Goal: Task Accomplishment & Management: Use online tool/utility

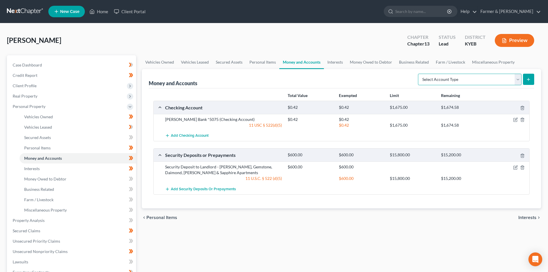
drag, startPoint x: 464, startPoint y: 77, endPoint x: 453, endPoint y: 83, distance: 12.9
click at [464, 77] on select "Select Account Type Brokerage Cash on Hand Certificates of Deposit Checking Acc…" at bounding box center [470, 80] width 104 height 12
select select "money_market"
click at [419, 74] on select "Select Account Type Brokerage Cash on Hand Certificates of Deposit Checking Acc…" at bounding box center [470, 80] width 104 height 12
click at [527, 80] on icon "submit" at bounding box center [529, 79] width 5 height 5
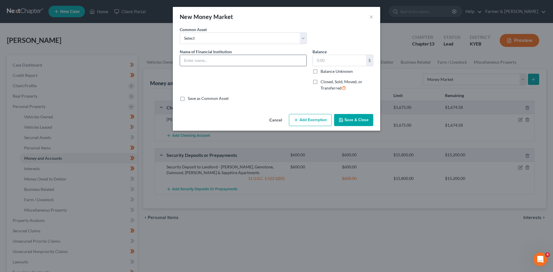
click at [248, 60] on input "text" at bounding box center [243, 60] width 126 height 11
type input "CashApp (zero balance)"
click at [343, 61] on input "text" at bounding box center [339, 60] width 53 height 11
type input "0.00"
click at [354, 120] on button "Save & Close" at bounding box center [353, 120] width 39 height 12
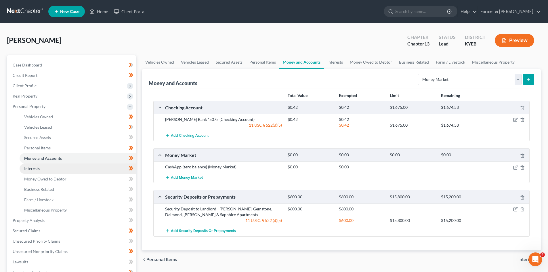
click at [66, 169] on link "Interests" at bounding box center [78, 169] width 117 height 10
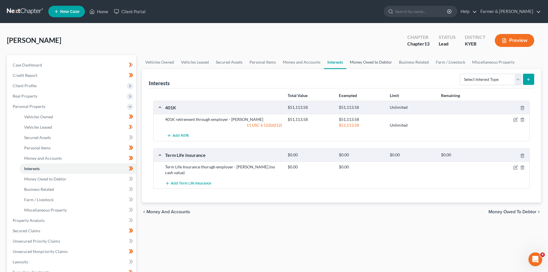
click at [368, 63] on link "Money Owed to Debtor" at bounding box center [371, 62] width 49 height 14
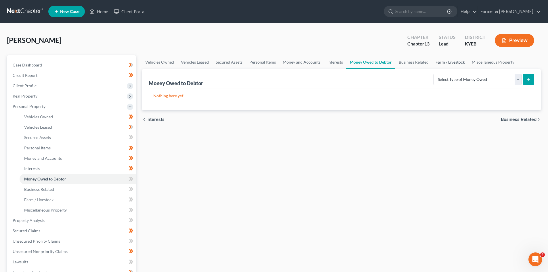
click at [449, 61] on link "Farm / Livestock" at bounding box center [450, 62] width 36 height 14
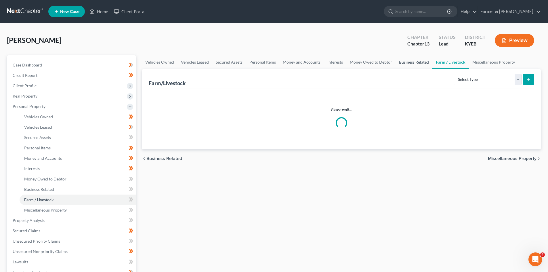
click at [410, 64] on link "Business Related" at bounding box center [414, 62] width 37 height 14
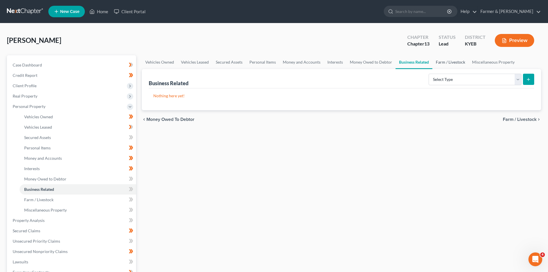
drag, startPoint x: 455, startPoint y: 60, endPoint x: 443, endPoint y: 63, distance: 13.0
click at [455, 60] on link "Farm / Livestock" at bounding box center [451, 62] width 36 height 14
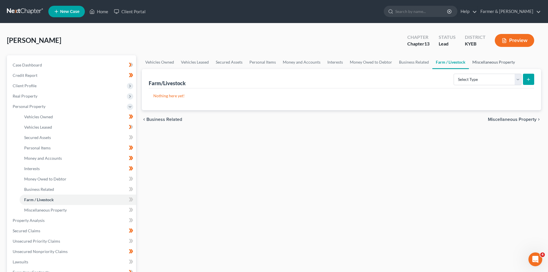
click at [487, 64] on link "Miscellaneous Property" at bounding box center [494, 62] width 50 height 14
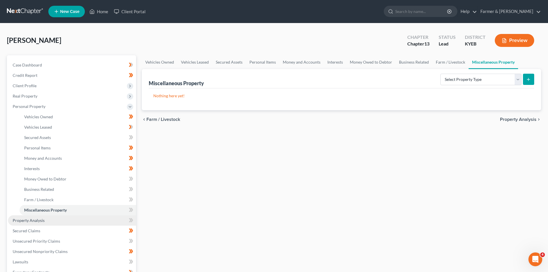
click at [77, 219] on link "Property Analysis" at bounding box center [72, 220] width 128 height 10
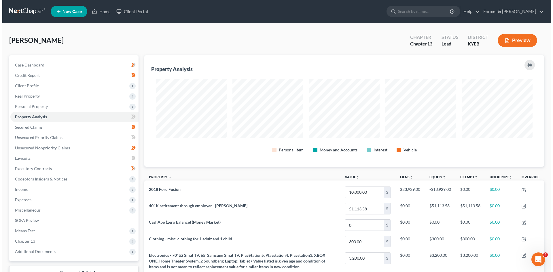
scroll to position [111, 400]
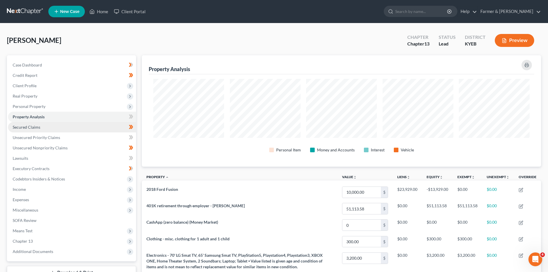
click at [53, 127] on link "Secured Claims" at bounding box center [72, 127] width 128 height 10
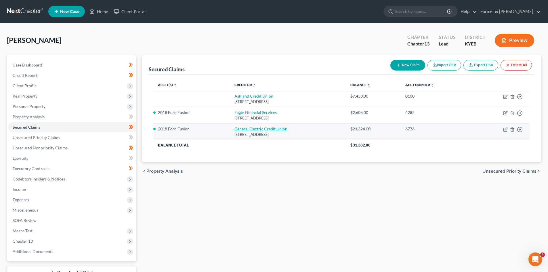
click at [252, 129] on link "General Electric Credit Union" at bounding box center [261, 128] width 53 height 5
select select "36"
select select "4"
select select "0"
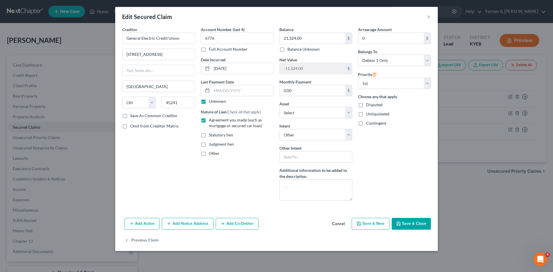
click at [339, 227] on button "Cancel" at bounding box center [338, 224] width 22 height 12
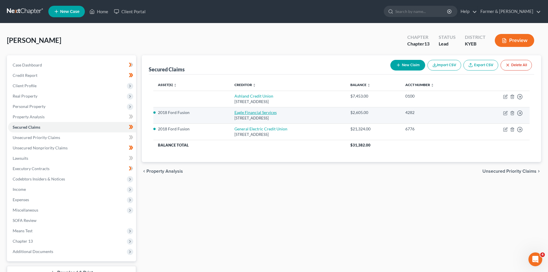
click at [243, 114] on link "Eagle Financial Services" at bounding box center [256, 112] width 42 height 5
select select "18"
select select "8"
select select "4"
select select "0"
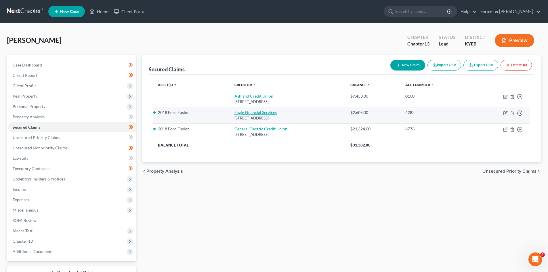
select select "0"
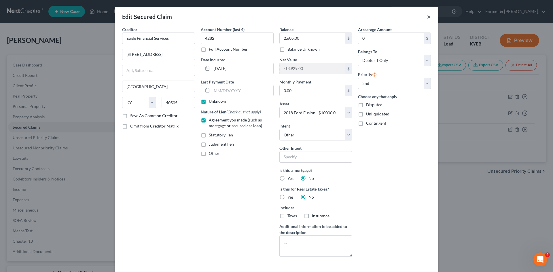
click at [427, 16] on button "×" at bounding box center [429, 16] width 4 height 7
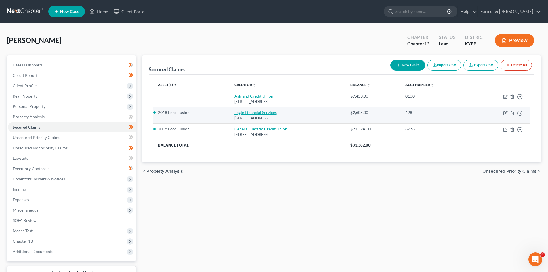
click at [254, 111] on link "Eagle Financial Services" at bounding box center [256, 112] width 42 height 5
select select "18"
select select "8"
select select "4"
select select "0"
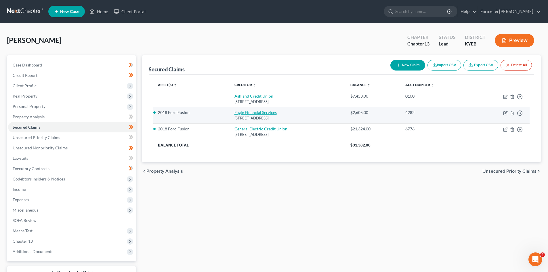
select select "0"
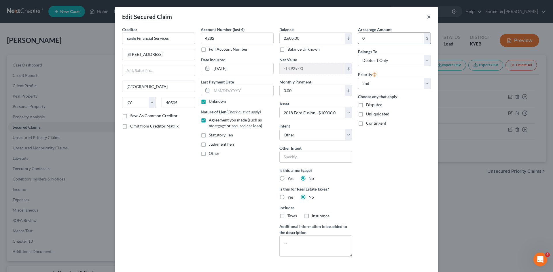
drag, startPoint x: 426, startPoint y: 17, endPoint x: 425, endPoint y: 34, distance: 17.0
click at [427, 17] on button "×" at bounding box center [429, 16] width 4 height 7
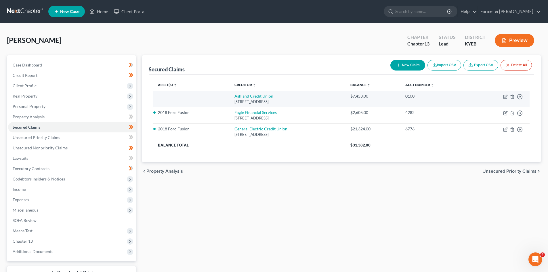
click at [246, 96] on link "Ashland Credit Union" at bounding box center [254, 96] width 39 height 5
select select "18"
select select "0"
select select "4"
select select "0"
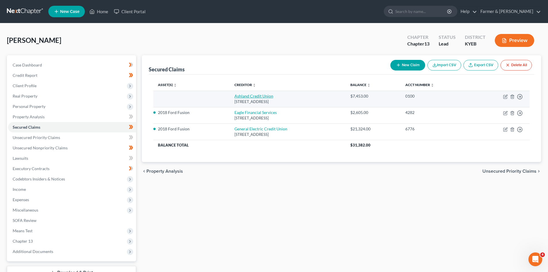
select select "0"
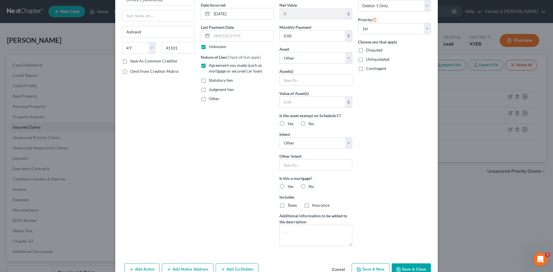
scroll to position [28, 0]
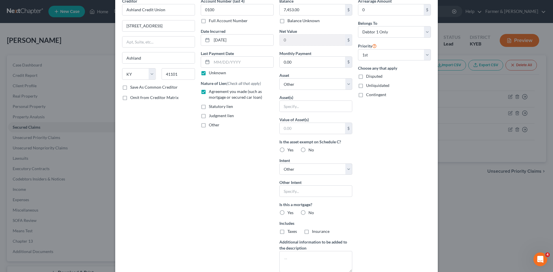
click at [302, 113] on div "Balance 7,453.00 $ Balance Unknown Balance Undetermined 7,453.00 $ Balance Unkn…" at bounding box center [315, 137] width 79 height 279
click at [303, 106] on input "text" at bounding box center [316, 106] width 72 height 11
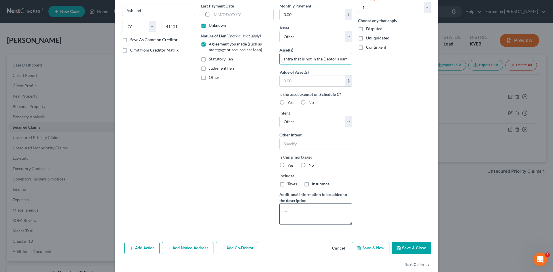
scroll to position [86, 0]
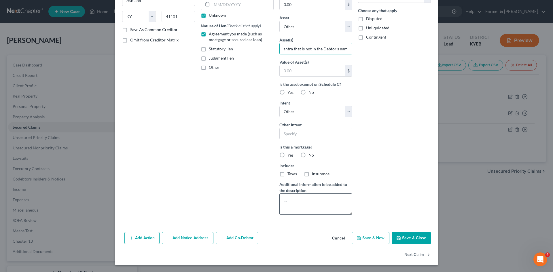
type input "Hyundai Elantra that is not in the Debtor's name"
click at [307, 201] on textarea at bounding box center [315, 203] width 73 height 21
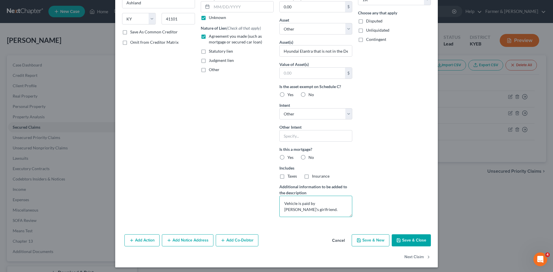
scroll to position [86, 0]
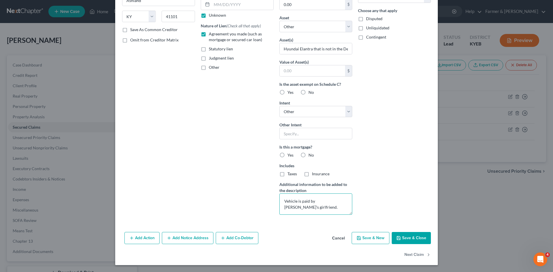
type textarea "Vehicle is paid by Debtor's girlfriend."
click at [232, 236] on button "Add Co-Debtor" at bounding box center [237, 238] width 43 height 12
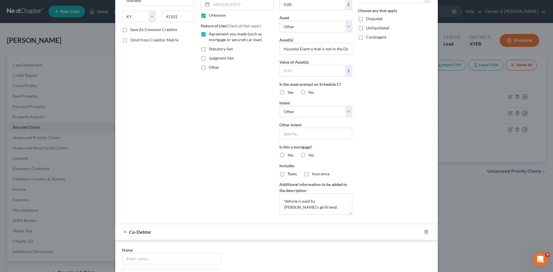
scroll to position [172, 0]
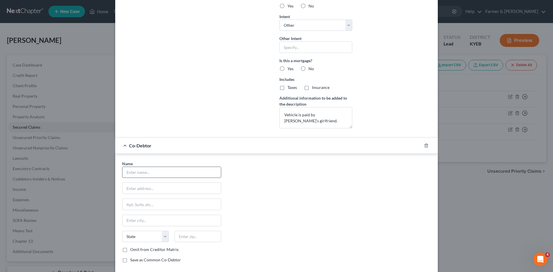
click at [182, 172] on input "text" at bounding box center [171, 172] width 98 height 11
type input "Tundra Russell"
click at [178, 189] on input "text" at bounding box center [171, 188] width 98 height 11
click at [177, 189] on input "text" at bounding box center [171, 188] width 98 height 11
click at [140, 221] on input "text" at bounding box center [171, 220] width 98 height 11
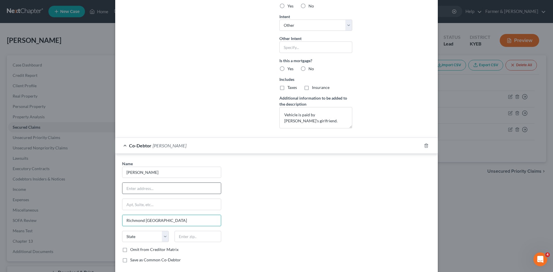
type input "Richmond KY"
click at [147, 189] on input "text" at bounding box center [171, 188] width 98 height 11
drag, startPoint x: 173, startPoint y: 187, endPoint x: 95, endPoint y: 190, distance: 77.8
click at [95, 190] on div "Edit Secured Claim × Creditor * Ashland Credit Union 1300 Central Ave Ashland S…" at bounding box center [276, 136] width 553 height 272
type input "North 3rd Street Apt 3"
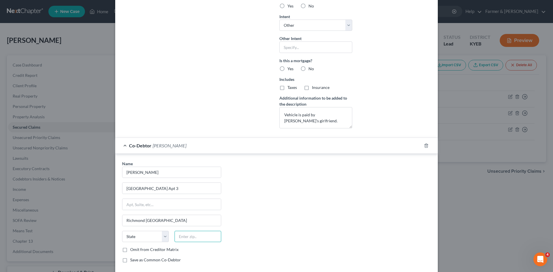
click at [200, 236] on input "text" at bounding box center [197, 237] width 47 height 12
paste input "40475"
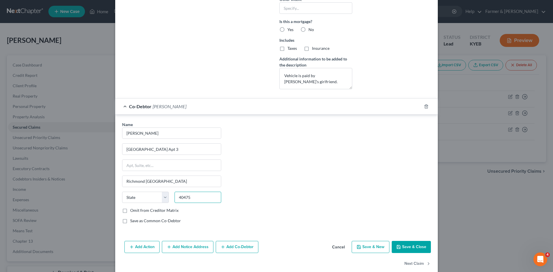
scroll to position [221, 0]
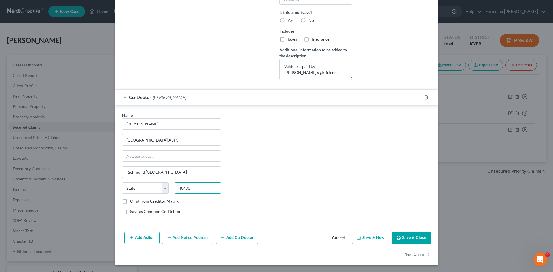
type input "40475"
click at [411, 241] on button "Save & Close" at bounding box center [410, 238] width 39 height 12
select select
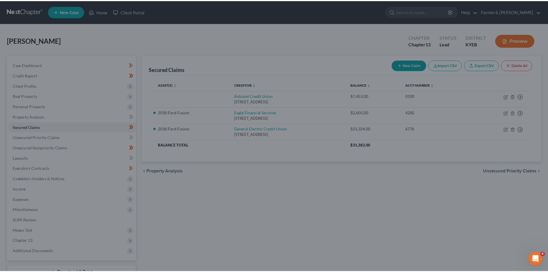
scroll to position [158, 0]
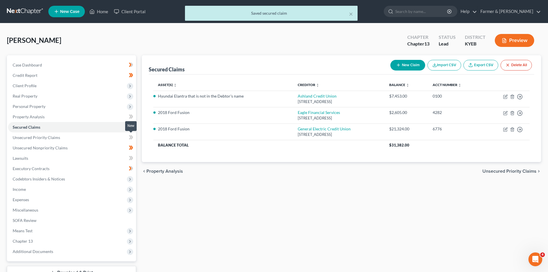
click at [128, 136] on span at bounding box center [131, 138] width 10 height 9
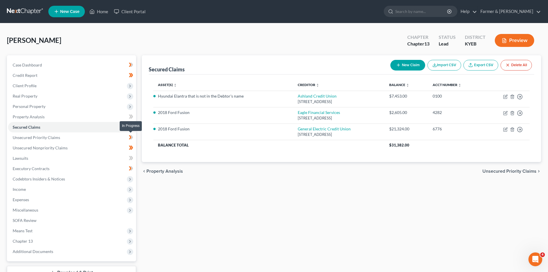
click at [132, 138] on icon at bounding box center [132, 137] width 3 height 4
click at [131, 136] on icon at bounding box center [131, 137] width 4 height 7
click at [63, 138] on link "Unsecured Priority Claims" at bounding box center [72, 137] width 128 height 10
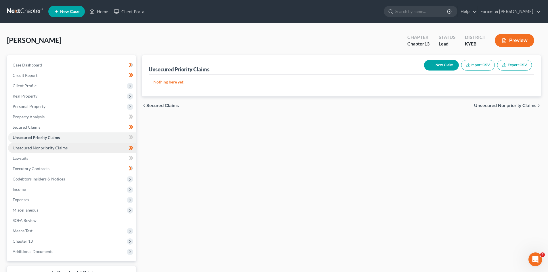
click at [70, 148] on link "Unsecured Nonpriority Claims" at bounding box center [72, 148] width 128 height 10
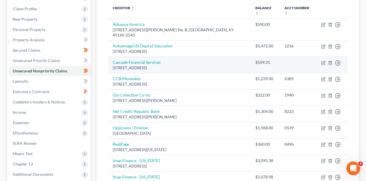
scroll to position [83, 0]
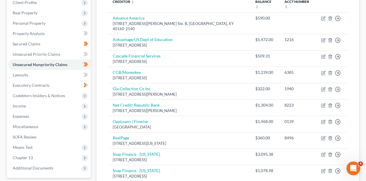
click at [95, 54] on div "Unsecured Nonpriority Claims New Claim Import CSV Export CSV Delete All Credito…" at bounding box center [228, 97] width 268 height 250
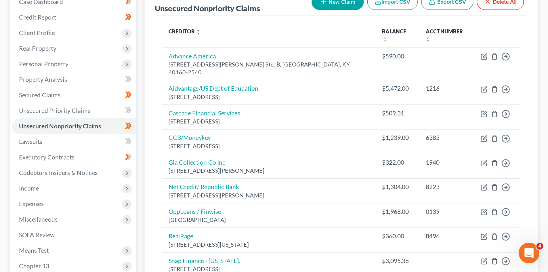
scroll to position [45, 0]
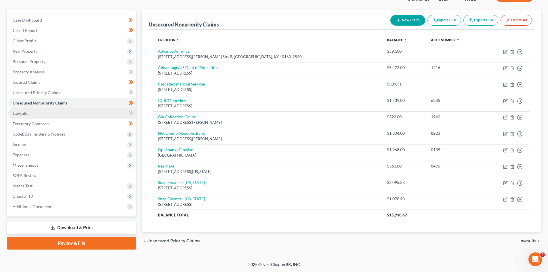
click at [43, 113] on link "Lawsuits" at bounding box center [72, 113] width 128 height 10
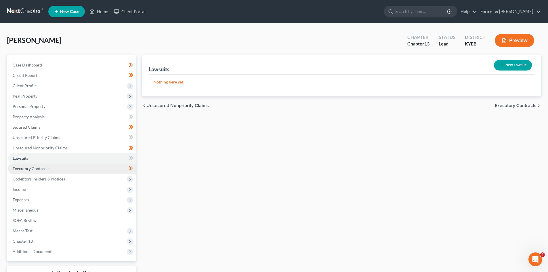
click at [34, 166] on span "Executory Contracts" at bounding box center [31, 168] width 37 height 5
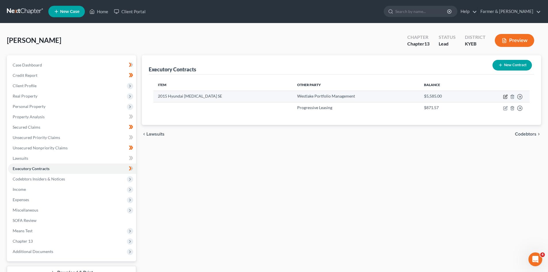
click at [506, 97] on icon "button" at bounding box center [506, 96] width 3 height 3
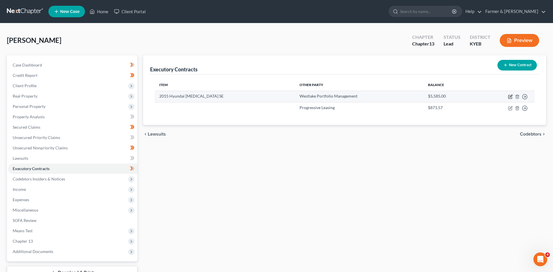
select select "3"
select select "4"
select select "0"
select select "1"
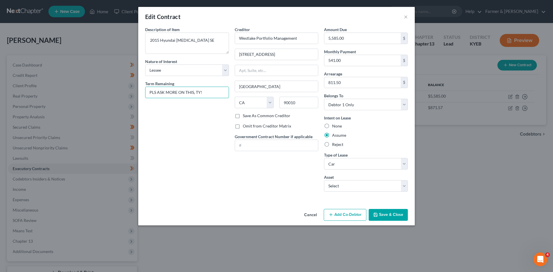
drag, startPoint x: 215, startPoint y: 92, endPoint x: 144, endPoint y: 95, distance: 70.9
click at [144, 95] on div "Description of non-residential real property * Description of Item * 2015 Hyund…" at bounding box center [187, 111] width 90 height 170
click at [310, 216] on button "Cancel" at bounding box center [310, 216] width 22 height 12
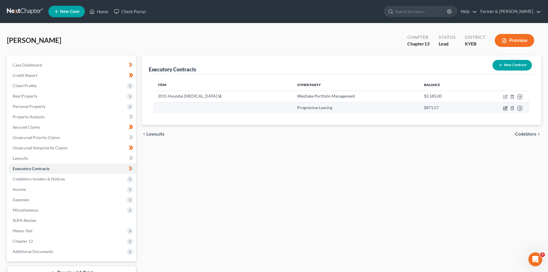
click at [505, 109] on icon "button" at bounding box center [505, 108] width 5 height 5
select select "46"
select select "0"
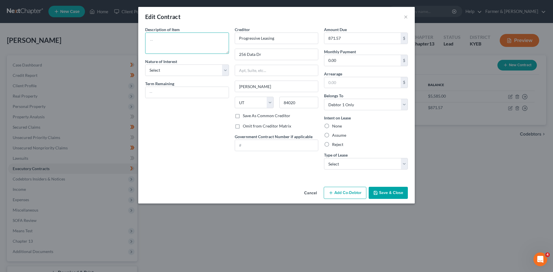
click at [166, 41] on textarea at bounding box center [187, 43] width 84 height 21
click at [154, 41] on textarea "2 cellphones; 2 Phone Cases" at bounding box center [187, 43] width 84 height 21
type textarea "2 Cellphones; 2 Phone Cases"
type input "7"
type input "171.00"
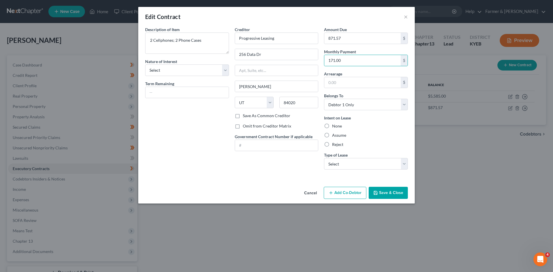
click at [172, 162] on div "Description of non-residential real property * Description of Item * 2 Cellphon…" at bounding box center [187, 100] width 90 height 148
click at [332, 135] on label "Assume" at bounding box center [339, 135] width 14 height 6
click at [334, 135] on input "Assume" at bounding box center [336, 134] width 4 height 4
radio input "true"
click at [337, 167] on select "Select Real Estate Car Other" at bounding box center [366, 164] width 84 height 12
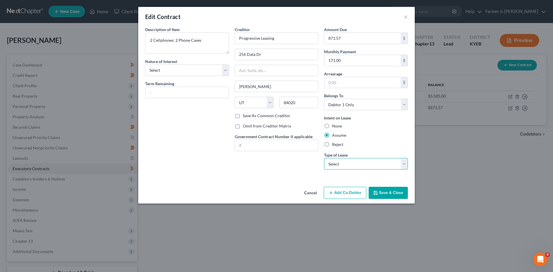
select select "2"
click at [324, 158] on select "Select Real Estate Car Other" at bounding box center [366, 164] width 84 height 12
click at [337, 81] on input "text" at bounding box center [362, 82] width 76 height 11
click at [201, 94] on input "text" at bounding box center [186, 92] width 83 height 11
type input "6 months"
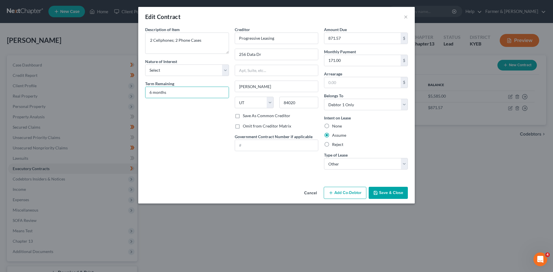
click at [401, 198] on button "Save & Close" at bounding box center [387, 193] width 39 height 12
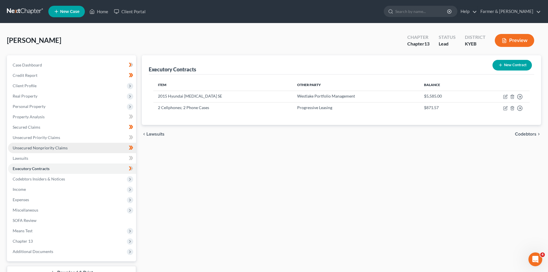
click at [69, 145] on link "Unsecured Nonpriority Claims" at bounding box center [72, 148] width 128 height 10
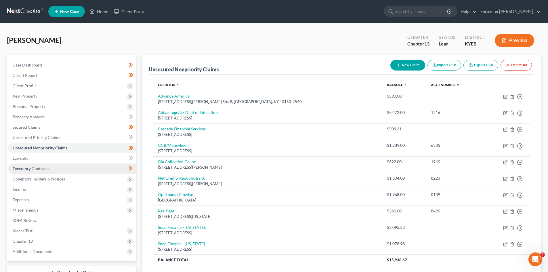
click at [59, 168] on link "Executory Contracts" at bounding box center [72, 169] width 128 height 10
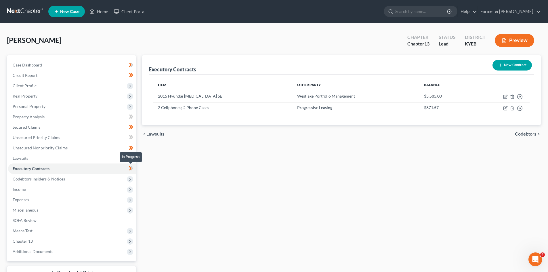
click at [130, 167] on icon at bounding box center [130, 168] width 3 height 4
click at [87, 179] on span "Codebtors Insiders & Notices" at bounding box center [72, 179] width 128 height 10
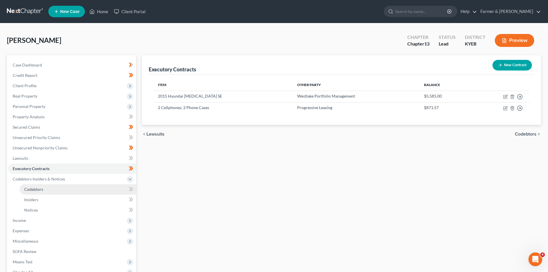
click at [81, 189] on link "Codebtors" at bounding box center [78, 189] width 117 height 10
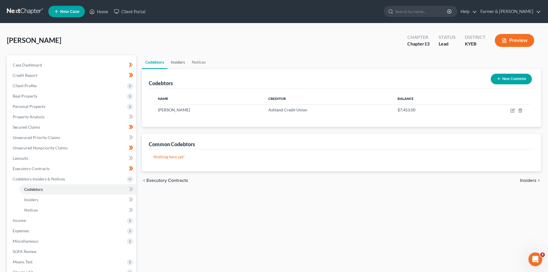
click at [177, 62] on link "Insiders" at bounding box center [178, 62] width 21 height 14
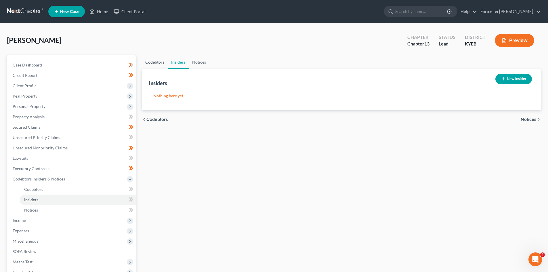
click at [152, 60] on link "Codebtors" at bounding box center [155, 62] width 26 height 14
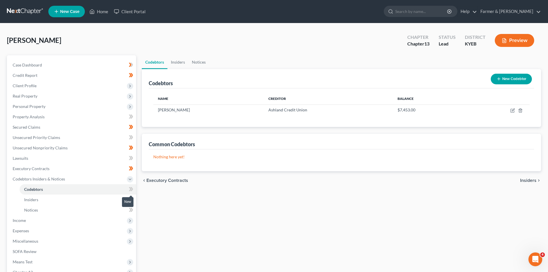
click at [132, 189] on icon at bounding box center [132, 189] width 3 height 4
click at [35, 240] on span "Miscellaneous" at bounding box center [26, 241] width 26 height 5
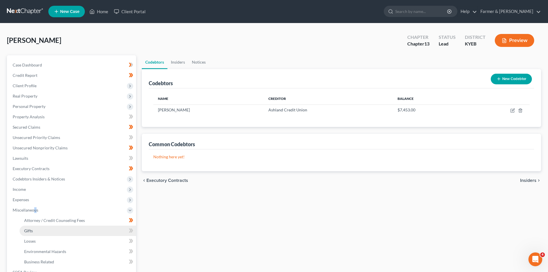
click at [42, 233] on link "Gifts" at bounding box center [78, 231] width 117 height 10
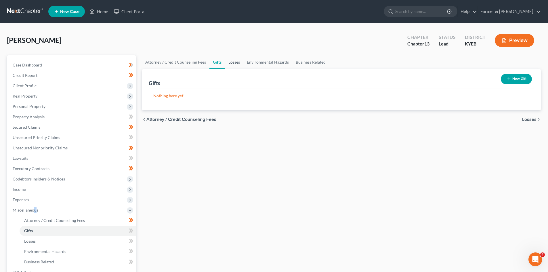
click at [233, 62] on link "Losses" at bounding box center [234, 62] width 18 height 14
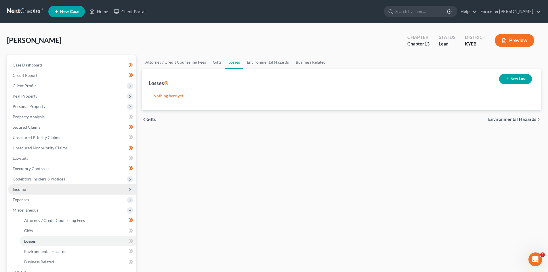
click at [35, 190] on span "Income" at bounding box center [72, 189] width 128 height 10
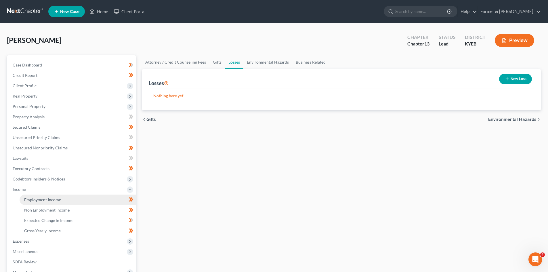
click at [39, 197] on link "Employment Income" at bounding box center [78, 200] width 117 height 10
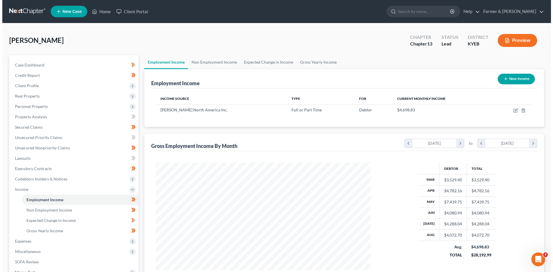
scroll to position [107, 226]
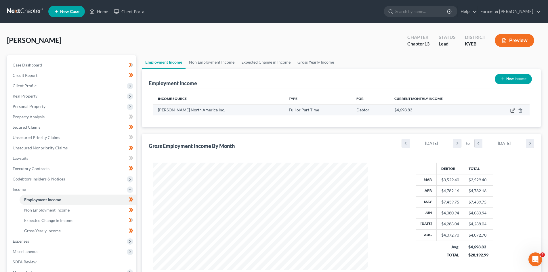
click at [514, 109] on icon "button" at bounding box center [513, 110] width 3 height 3
select select "0"
select select "10"
select select "2"
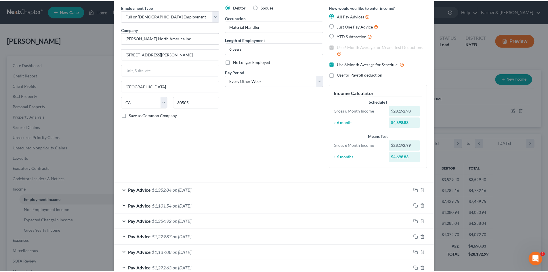
scroll to position [0, 0]
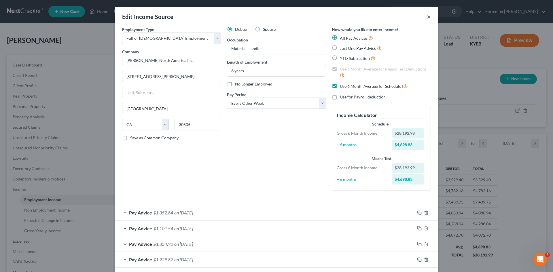
click at [427, 17] on button "×" at bounding box center [429, 16] width 4 height 7
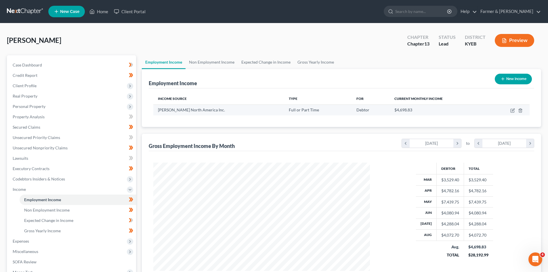
scroll to position [287755, 287636]
click at [210, 64] on link "Non Employment Income" at bounding box center [212, 62] width 52 height 14
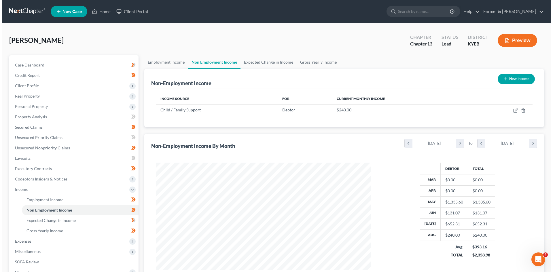
scroll to position [107, 226]
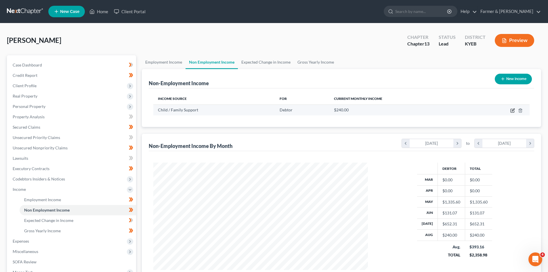
click at [512, 111] on icon "button" at bounding box center [513, 110] width 3 height 3
select select "7"
select select "0"
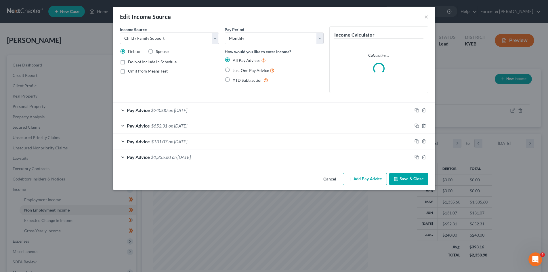
scroll to position [108, 228]
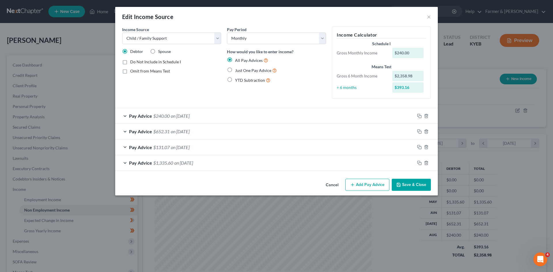
click at [367, 185] on button "Add Pay Advice" at bounding box center [367, 185] width 44 height 12
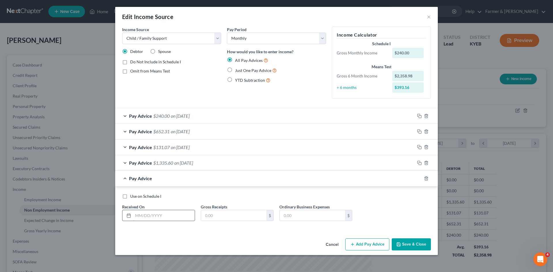
click at [165, 214] on input "text" at bounding box center [164, 215] width 62 height 11
type input "09/12/2025"
click at [229, 217] on input "text" at bounding box center [233, 215] width 65 height 11
type input "300.00"
click at [135, 197] on span "Use on Schedule I" at bounding box center [145, 196] width 31 height 5
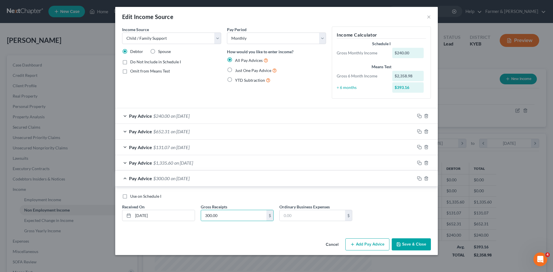
click at [135, 197] on input "Use on Schedule I" at bounding box center [134, 195] width 4 height 4
checkbox input "true"
click at [404, 245] on button "Save & Close" at bounding box center [410, 244] width 39 height 12
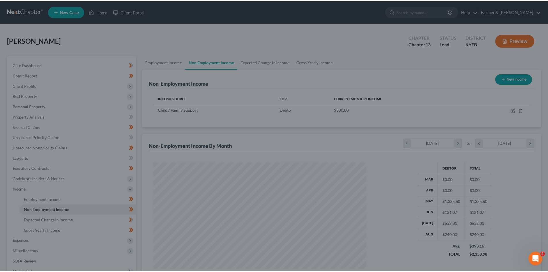
scroll to position [287755, 287636]
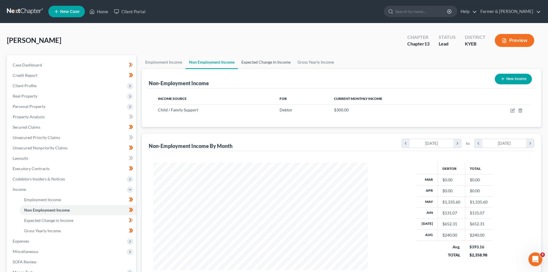
click at [282, 60] on link "Expected Change in Income" at bounding box center [266, 62] width 56 height 14
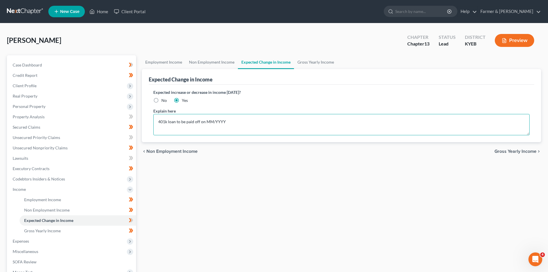
click at [231, 123] on textarea "401k loan to be paid off on MM/YYYY" at bounding box center [341, 124] width 377 height 21
click at [224, 122] on textarea "401k loan to be paid off on MM/YYYY." at bounding box center [341, 124] width 377 height 21
click at [169, 122] on textarea "401k loan to be paid off on MM/YYYY." at bounding box center [341, 124] width 377 height 21
drag, startPoint x: 323, startPoint y: 121, endPoint x: 305, endPoint y: 123, distance: 17.6
click at [305, 123] on textarea "401k 183.66 repayment monthly. Still owes approx $6,000.00 loan to be paid off …" at bounding box center [341, 124] width 377 height 21
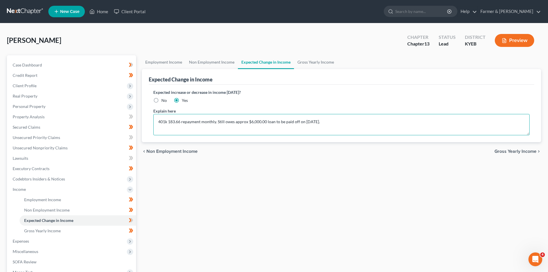
click at [342, 120] on textarea "401k 183.66 repayment monthly. Still owes approx $6,000.00 loan to be paid off …" at bounding box center [341, 124] width 377 height 21
type textarea "401k 183.66 repayment monthly. Still owes approx $6,000.00 loan to be paid off …"
click at [318, 60] on link "Gross Yearly Income" at bounding box center [315, 62] width 43 height 14
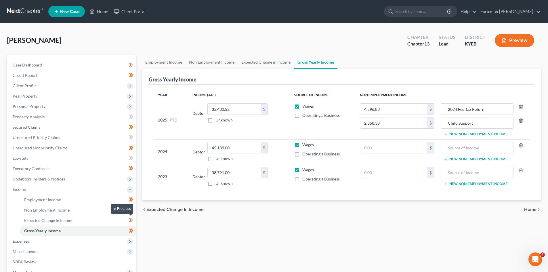
click at [131, 221] on icon at bounding box center [131, 220] width 4 height 7
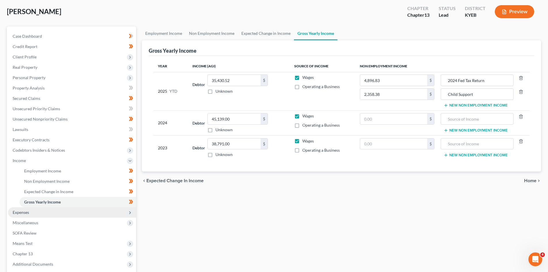
click at [49, 212] on span "Expenses" at bounding box center [72, 212] width 128 height 10
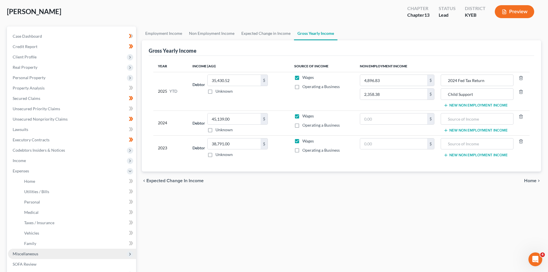
scroll to position [58, 0]
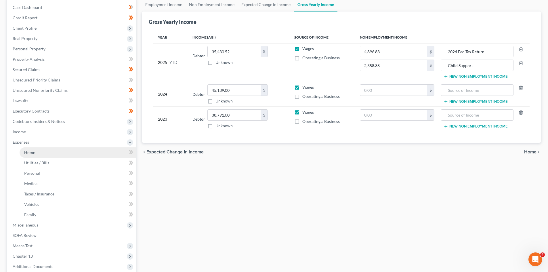
click at [45, 151] on link "Home" at bounding box center [78, 152] width 117 height 10
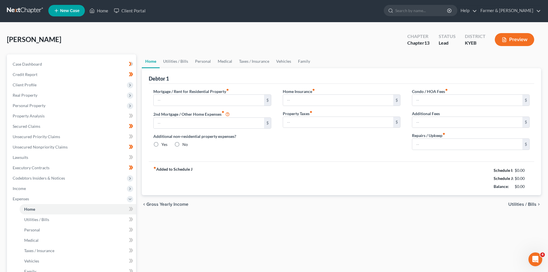
type input "800.00"
type input "0.00"
radio input "true"
type input "0.00"
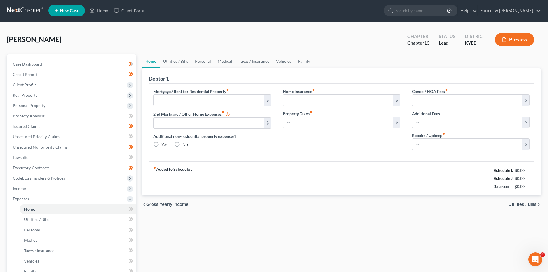
type input "0.00"
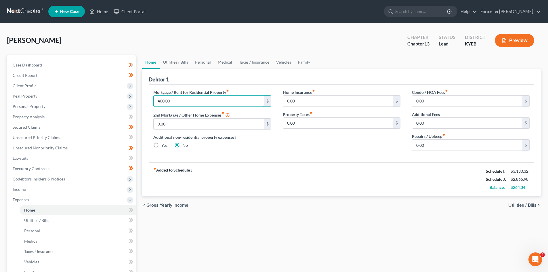
type input "400.00"
click at [174, 62] on link "Utilities / Bills" at bounding box center [176, 62] width 32 height 14
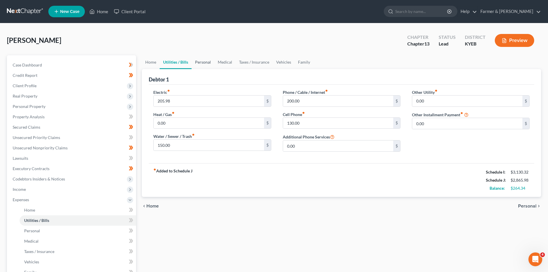
click at [207, 60] on link "Personal" at bounding box center [203, 62] width 23 height 14
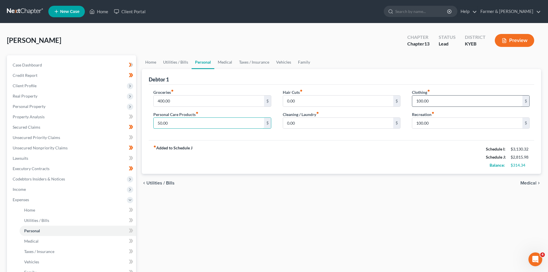
type input "50.00"
click at [174, 62] on link "Utilities / Bills" at bounding box center [176, 62] width 32 height 14
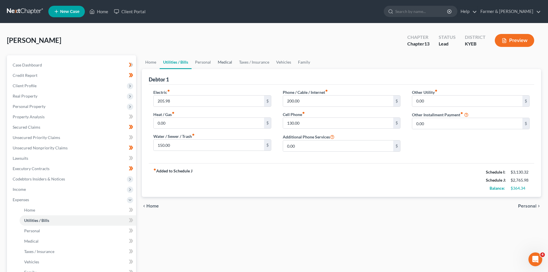
click at [227, 62] on link "Medical" at bounding box center [224, 62] width 21 height 14
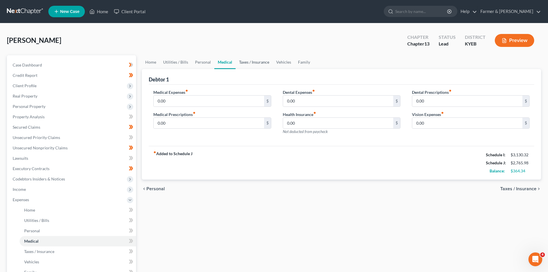
click at [244, 60] on link "Taxes / Insurance" at bounding box center [254, 62] width 37 height 14
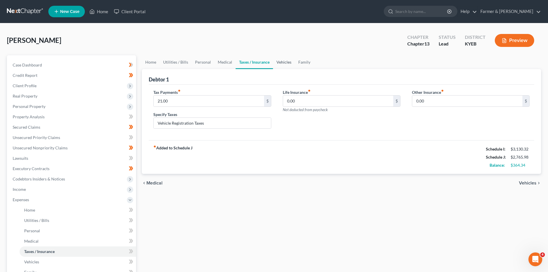
click at [288, 63] on link "Vehicles" at bounding box center [284, 62] width 22 height 14
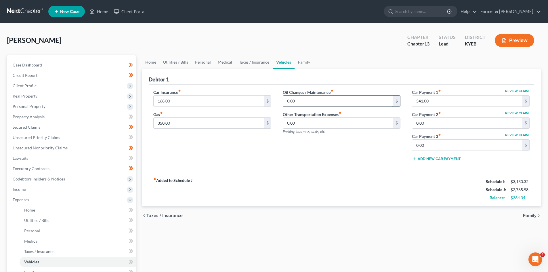
click at [307, 103] on input "0.00" at bounding box center [338, 101] width 110 height 11
type input "50.00"
click at [307, 66] on link "Family" at bounding box center [304, 62] width 19 height 14
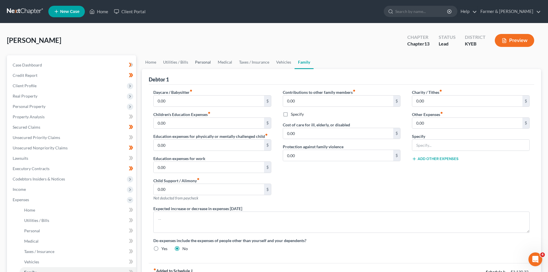
click at [203, 61] on link "Personal" at bounding box center [203, 62] width 23 height 14
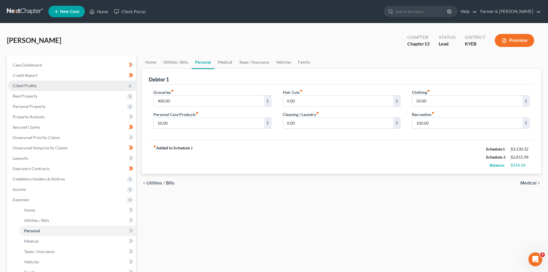
click at [64, 88] on span "Client Profile" at bounding box center [72, 86] width 128 height 10
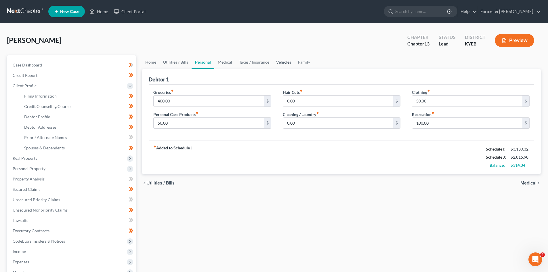
click at [286, 65] on link "Vehicles" at bounding box center [284, 62] width 22 height 14
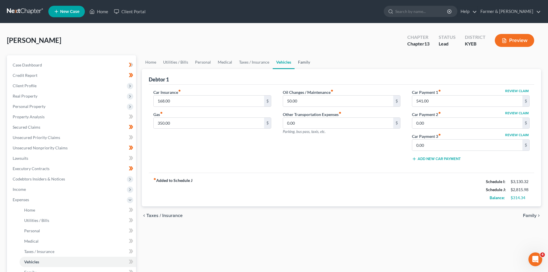
click at [301, 63] on link "Family" at bounding box center [304, 62] width 19 height 14
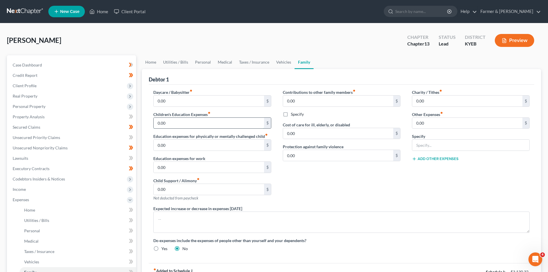
click at [182, 121] on input "0.00" at bounding box center [209, 123] width 110 height 11
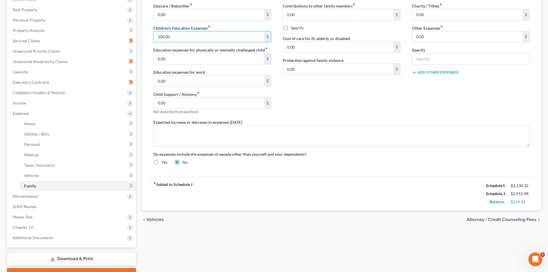
scroll to position [115, 0]
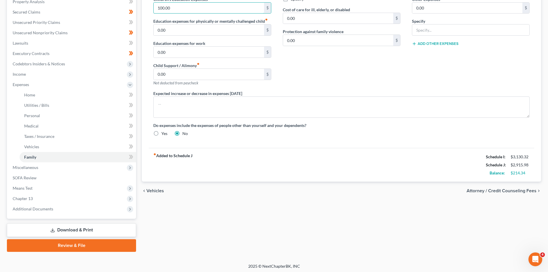
type input "100.00"
click at [395, 82] on div "Contributions to other family members fiber_manual_record 0.00 $ Specify Cost o…" at bounding box center [341, 32] width 129 height 116
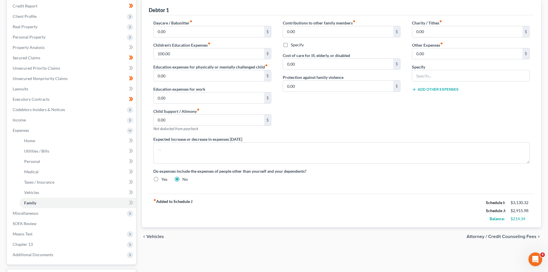
scroll to position [117, 0]
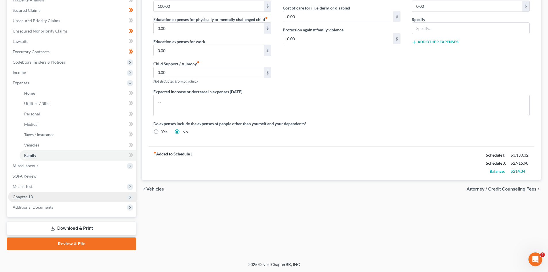
click at [37, 196] on span "Chapter 13" at bounding box center [72, 197] width 128 height 10
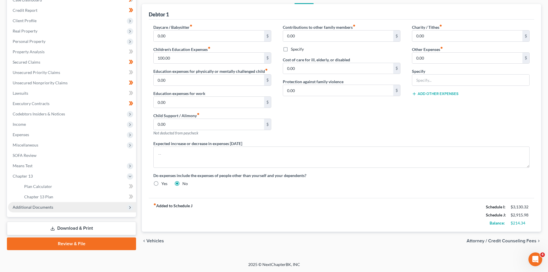
scroll to position [65, 0]
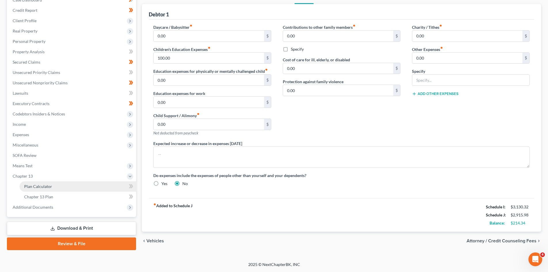
click at [44, 189] on span "Plan Calculator" at bounding box center [38, 186] width 28 height 5
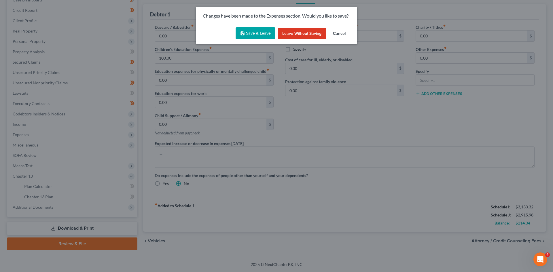
click at [263, 38] on button "Save & Leave" at bounding box center [255, 33] width 40 height 12
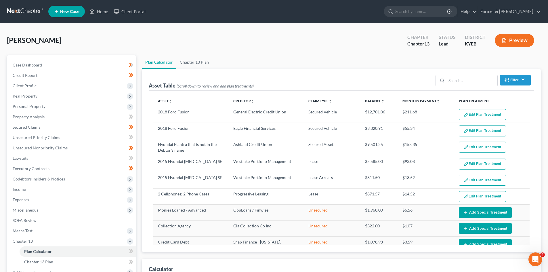
select select "59"
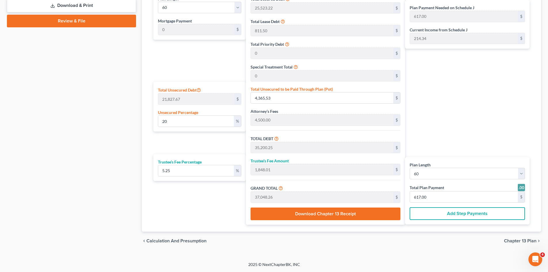
scroll to position [259, 0]
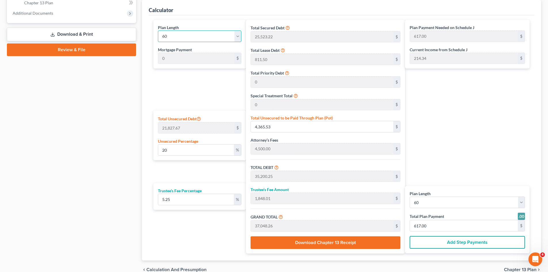
drag, startPoint x: 239, startPoint y: 35, endPoint x: 191, endPoint y: 41, distance: 48.4
click at [239, 35] on select "1 2 3 4 5 6 7 8 9 10 11 12 13 14 15 16 17 18 19 20 21 22 23 24 25 26 27 28 29 3…" at bounding box center [199, 37] width 83 height 12
select select "35"
click at [158, 31] on select "1 2 3 4 5 6 7 8 9 10 11 12 13 14 15 16 17 18 19 20 21 22 23 24 25 26 27 28 29 3…" at bounding box center [199, 37] width 83 height 12
type input "1,029.00"
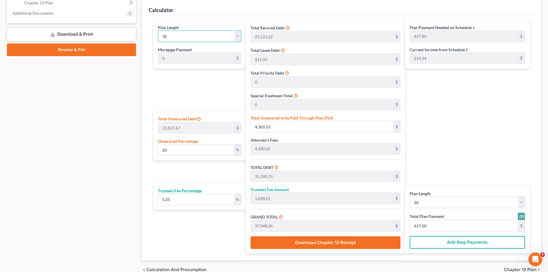
select select "35"
type input "1,029.00"
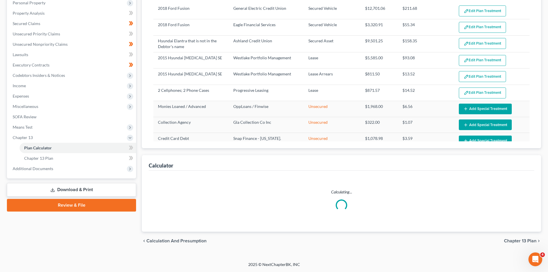
select select "35"
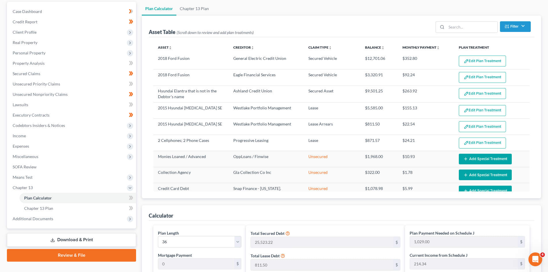
scroll to position [0, 0]
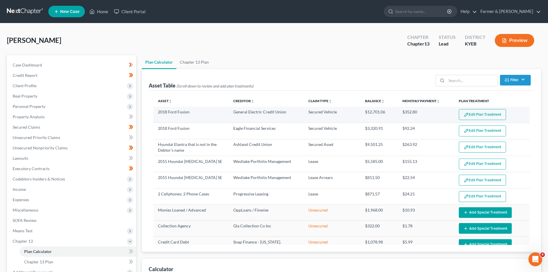
click at [472, 116] on button "Edit Plan Treatment" at bounding box center [482, 114] width 47 height 11
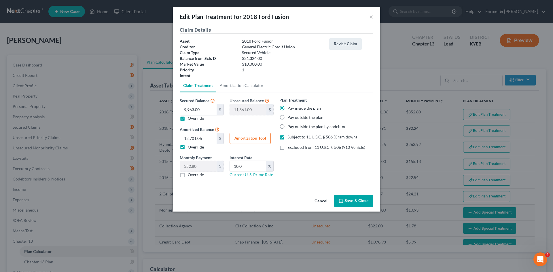
click at [287, 137] on label "Subject to 11 U.S.C. § 506 (Cram down)" at bounding box center [321, 137] width 69 height 6
click at [290, 137] on input "Subject to 11 U.S.C. § 506 (Cram down)" at bounding box center [292, 136] width 4 height 4
checkbox input "false"
click at [287, 107] on label "Pay inside the plan" at bounding box center [303, 108] width 33 height 6
click at [290, 107] on input "Pay inside the plan" at bounding box center [292, 107] width 4 height 4
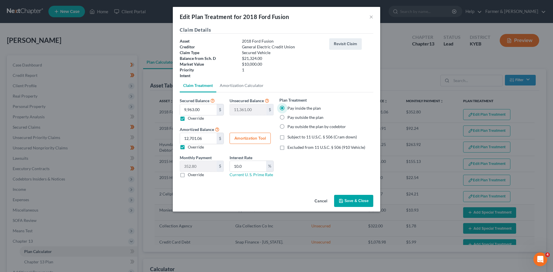
click at [287, 118] on label "Pay outside the plan" at bounding box center [305, 118] width 36 height 6
click at [290, 118] on input "Pay outside the plan" at bounding box center [292, 117] width 4 height 4
radio input "true"
click at [188, 147] on label "Override" at bounding box center [196, 147] width 16 height 6
click at [190, 147] on input "Override" at bounding box center [192, 146] width 4 height 4
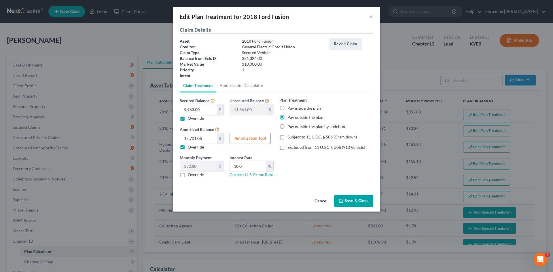
checkbox input "false"
type input "276.75"
click at [188, 119] on label "Override" at bounding box center [196, 118] width 16 height 6
click at [190, 119] on input "Override" at bounding box center [192, 117] width 4 height 4
checkbox input "false"
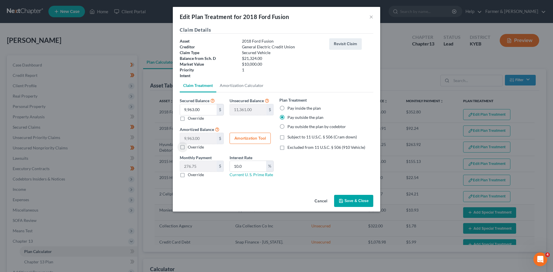
type input "0.00"
type input "21,324.00"
type input "592.33"
click at [252, 168] on input "10.0" at bounding box center [248, 166] width 36 height 11
drag, startPoint x: 251, startPoint y: 165, endPoint x: 231, endPoint y: 165, distance: 19.9
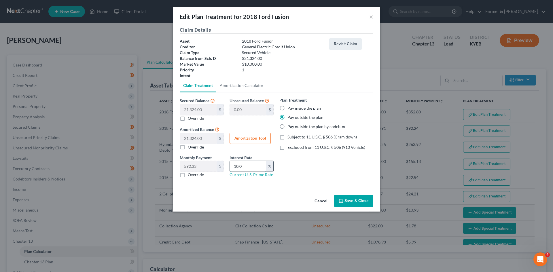
click at [231, 165] on input "10.0" at bounding box center [248, 166] width 36 height 11
click at [346, 198] on button "Save & Close" at bounding box center [353, 201] width 39 height 12
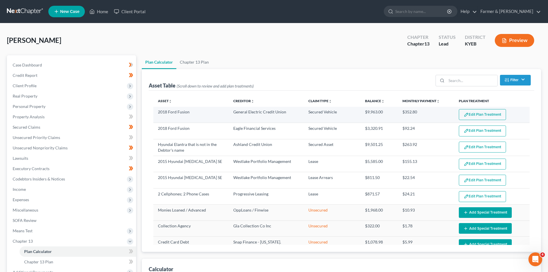
select select "35"
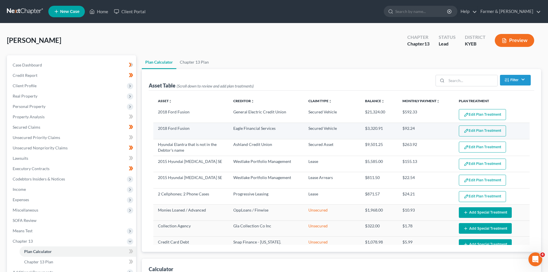
click at [476, 129] on button "Edit Plan Treatment" at bounding box center [482, 131] width 47 height 11
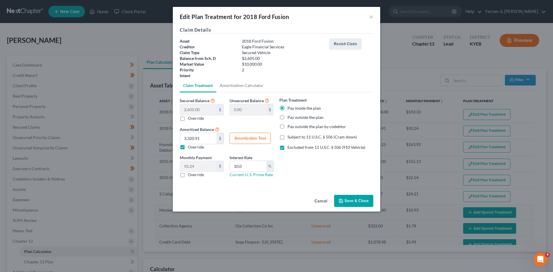
click at [322, 202] on button "Cancel" at bounding box center [321, 201] width 22 height 12
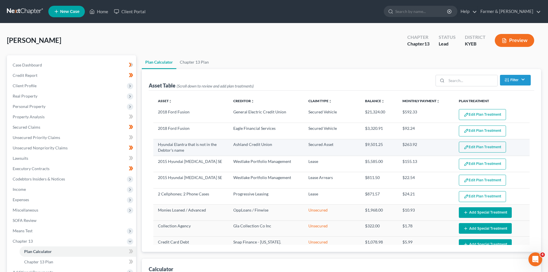
click at [476, 144] on button "Edit Plan Treatment" at bounding box center [482, 147] width 47 height 11
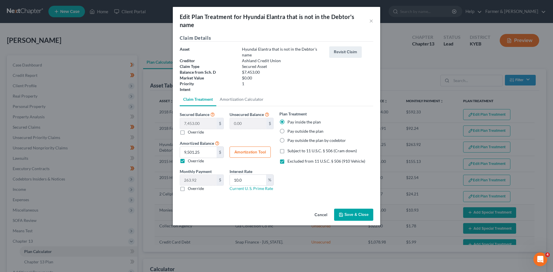
click at [287, 132] on label "Pay outside the plan" at bounding box center [305, 131] width 36 height 6
click at [290, 132] on input "Pay outside the plan" at bounding box center [292, 130] width 4 height 4
radio input "true"
click at [188, 159] on label "Override" at bounding box center [196, 161] width 16 height 6
click at [190, 159] on input "Override" at bounding box center [192, 160] width 4 height 4
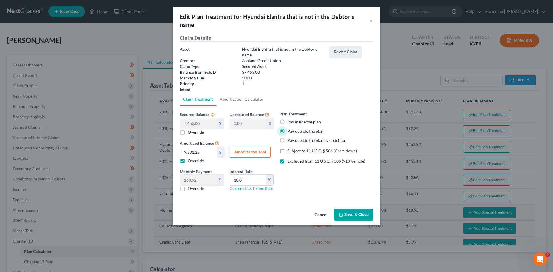
checkbox input "false"
type input "207.02"
click at [287, 161] on label "Excluded from 11 U.S.C. § 506 (910 Vehicle)" at bounding box center [326, 161] width 78 height 6
click at [290, 161] on input "Excluded from 11 U.S.C. § 506 (910 Vehicle)" at bounding box center [292, 160] width 4 height 4
checkbox input "false"
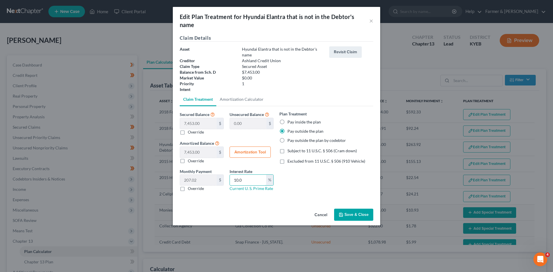
drag, startPoint x: 249, startPoint y: 181, endPoint x: 229, endPoint y: 184, distance: 20.6
click at [229, 184] on div "Interest Rate 10.0 % Current U. S. Prime Rate" at bounding box center [252, 179] width 50 height 23
click at [361, 214] on button "Save & Close" at bounding box center [353, 215] width 39 height 12
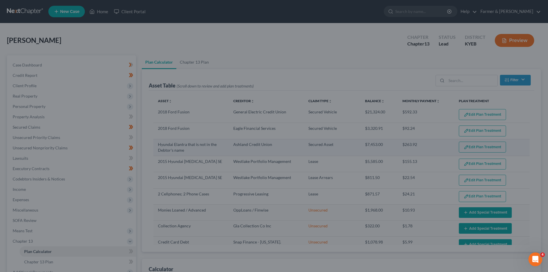
select select "35"
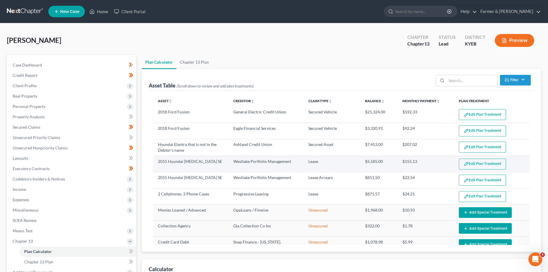
click at [473, 164] on button "Edit Plan Treatment" at bounding box center [482, 164] width 47 height 11
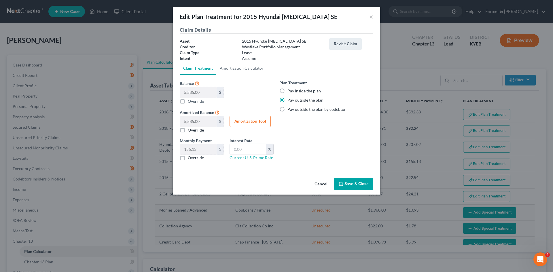
click at [323, 181] on button "Cancel" at bounding box center [321, 184] width 22 height 12
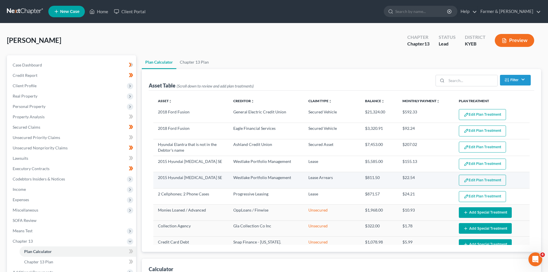
click at [476, 183] on button "Edit Plan Treatment" at bounding box center [482, 180] width 47 height 11
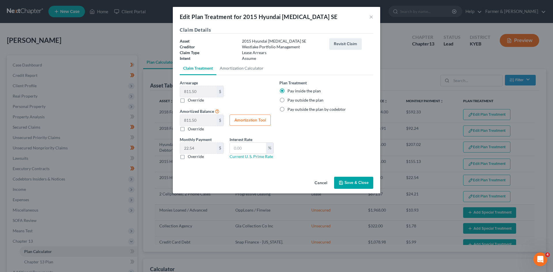
click at [318, 180] on button "Cancel" at bounding box center [321, 183] width 22 height 12
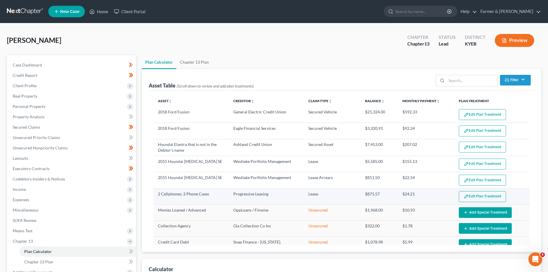
click at [467, 197] on button "Edit Plan Treatment" at bounding box center [482, 196] width 47 height 11
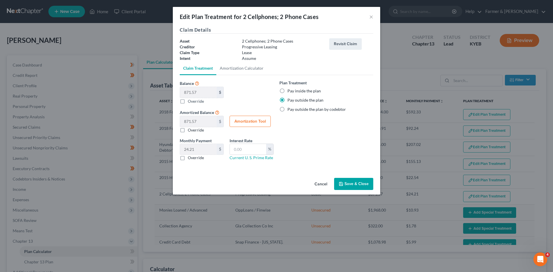
click at [319, 182] on button "Cancel" at bounding box center [321, 184] width 22 height 12
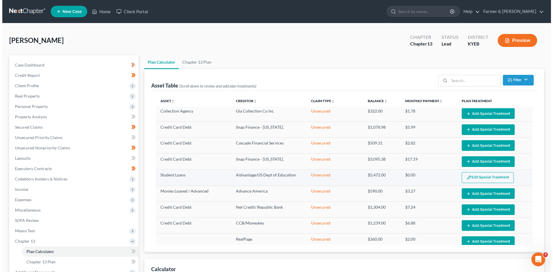
scroll to position [115, 0]
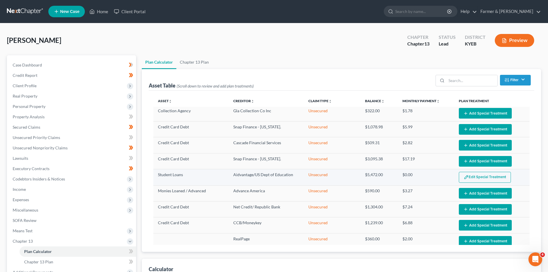
click at [478, 179] on button "Edit Special Treatment" at bounding box center [485, 177] width 52 height 11
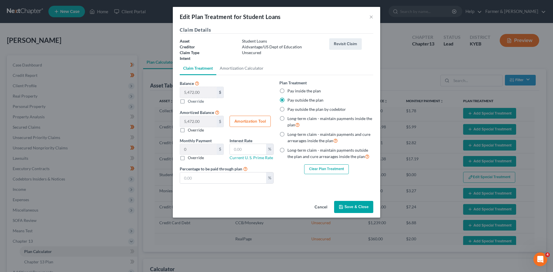
click at [319, 205] on button "Cancel" at bounding box center [321, 208] width 22 height 12
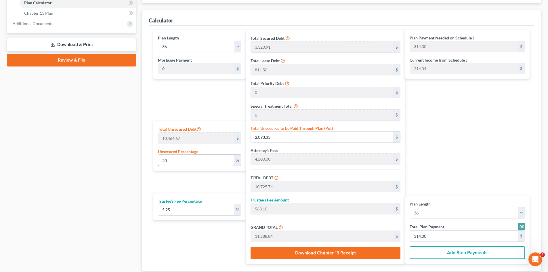
scroll to position [259, 0]
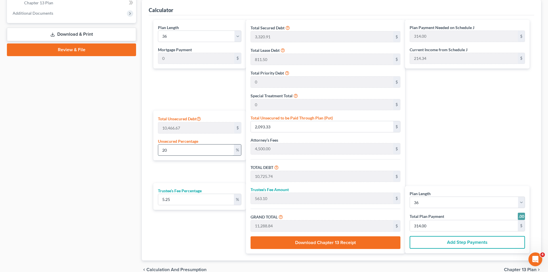
drag, startPoint x: 174, startPoint y: 150, endPoint x: 167, endPoint y: 150, distance: 7.2
click at [167, 150] on input "20" at bounding box center [196, 150] width 76 height 11
drag, startPoint x: 173, startPoint y: 150, endPoint x: 159, endPoint y: 151, distance: 13.8
click at [159, 151] on input "20" at bounding box center [196, 150] width 76 height 11
type input "1"
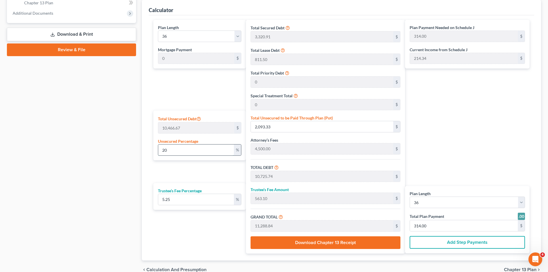
type input "104.66"
type input "8,737.07"
type input "458.69"
type input "9,195.77"
type input "255.00"
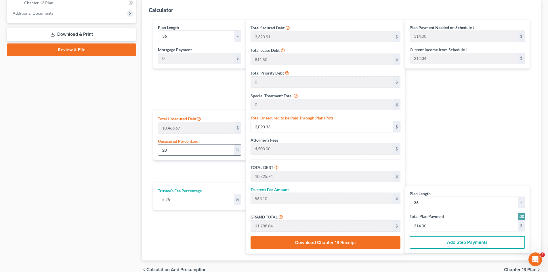
type input "255.00"
type input "10"
type input "1,046.66"
type input "9,679.07"
type input "508.15"
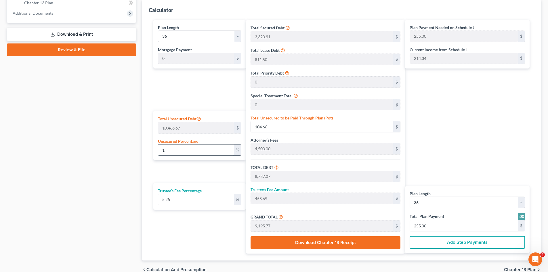
type input "10,187.22"
type input "283.00"
type input "100"
type input "10,466.67"
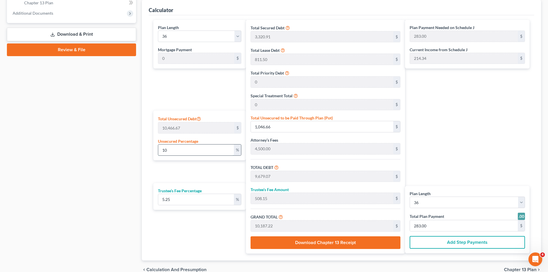
type input "19,099.08"
type input "1,002.70"
type input "20,101.78"
type input "558.00"
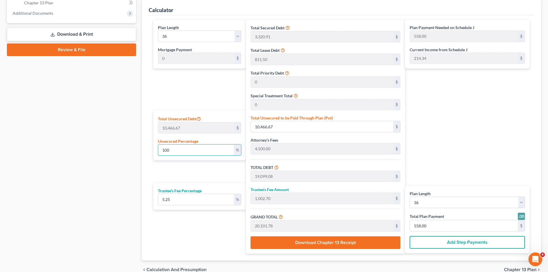
drag, startPoint x: 178, startPoint y: 148, endPoint x: 141, endPoint y: 149, distance: 36.3
click at [142, 149] on div "Plan Calculator Chapter 13 Plan Asset Table (Scroll down to review and add plan…" at bounding box center [341, 37] width 405 height 483
type input "2"
type input "209.33"
type input "8,841.74"
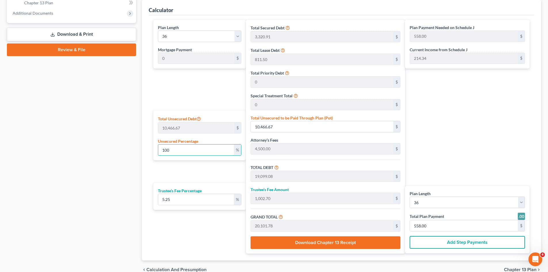
type input "464.19"
type input "9,305.93"
type input "258.00"
type input "20"
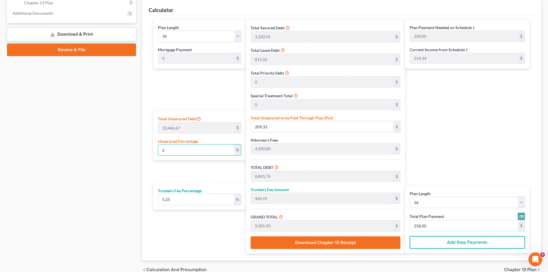
type input "2,093.33"
type input "10,725.74"
type input "563.10"
type input "11,288.84"
type input "314.00"
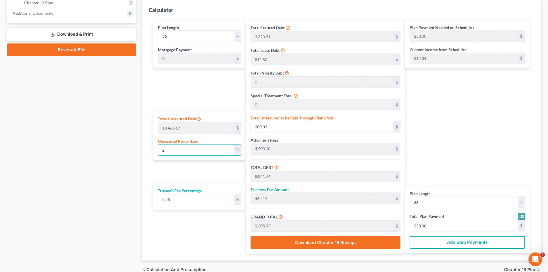
type input "314.00"
click at [109, 149] on div "Case Dashboard Payments Invoices Payments Payments Credit Report Client Profile" at bounding box center [71, 37] width 135 height 483
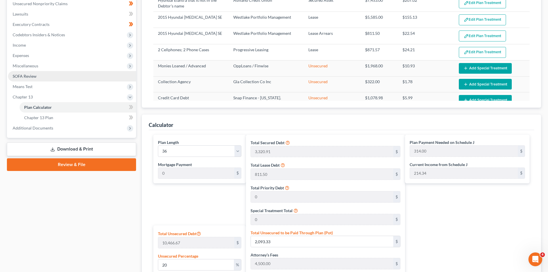
scroll to position [144, 0]
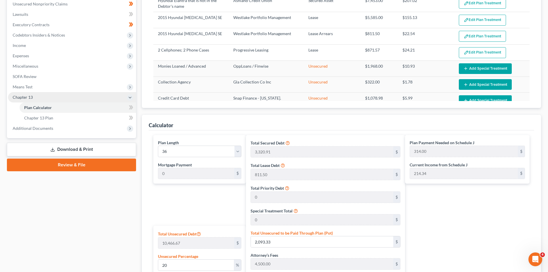
drag, startPoint x: 41, startPoint y: 88, endPoint x: 44, endPoint y: 99, distance: 12.0
click at [41, 88] on span "Means Test" at bounding box center [72, 87] width 128 height 10
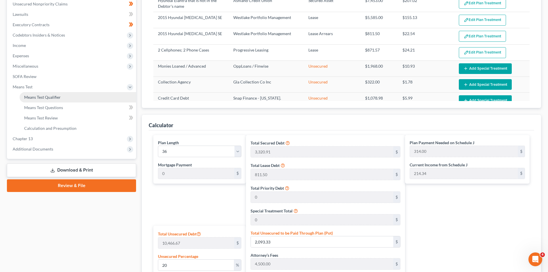
click at [44, 98] on span "Means Test Qualifier" at bounding box center [42, 97] width 37 height 5
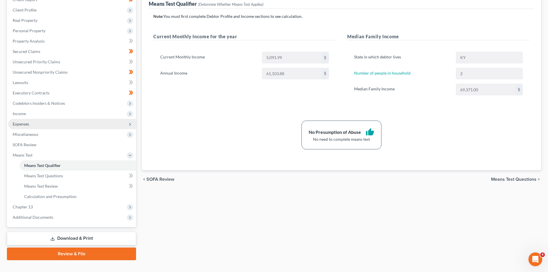
scroll to position [86, 0]
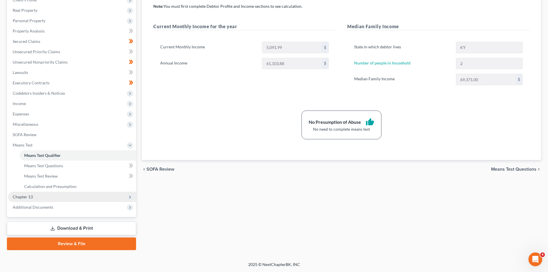
click at [46, 193] on span "Chapter 13" at bounding box center [72, 197] width 128 height 10
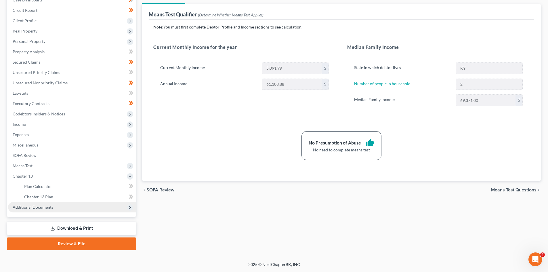
scroll to position [65, 0]
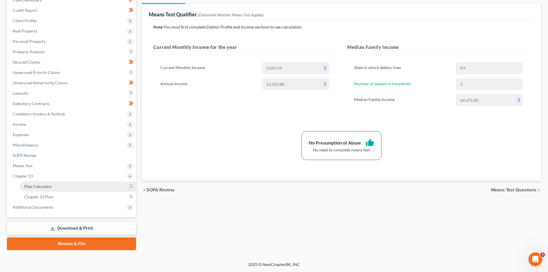
click at [80, 190] on link "Plan Calculator" at bounding box center [78, 186] width 117 height 10
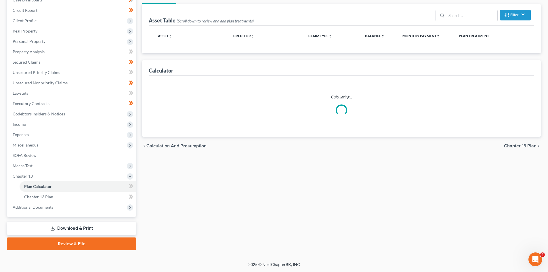
select select "35"
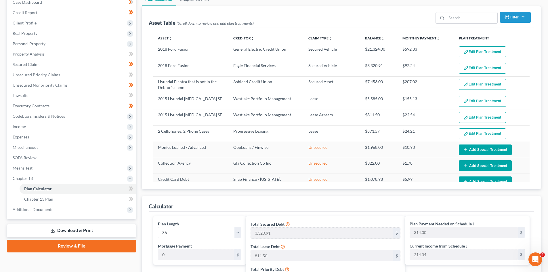
scroll to position [58, 0]
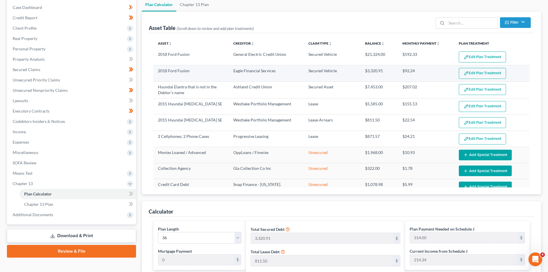
click at [480, 73] on button "Edit Plan Treatment" at bounding box center [482, 73] width 47 height 11
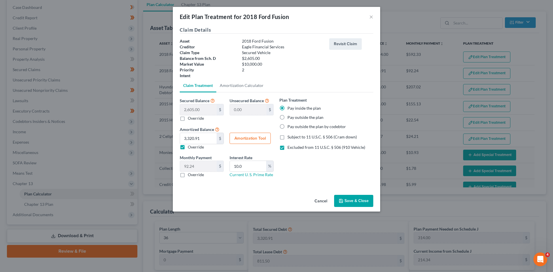
click at [324, 201] on button "Cancel" at bounding box center [321, 201] width 22 height 12
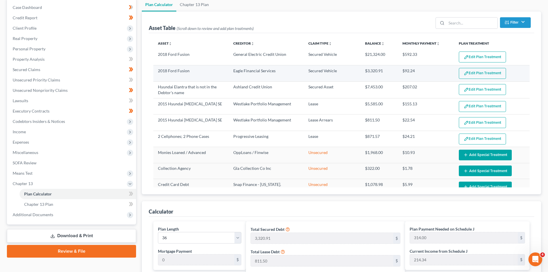
click at [475, 73] on button "Edit Plan Treatment" at bounding box center [482, 73] width 47 height 11
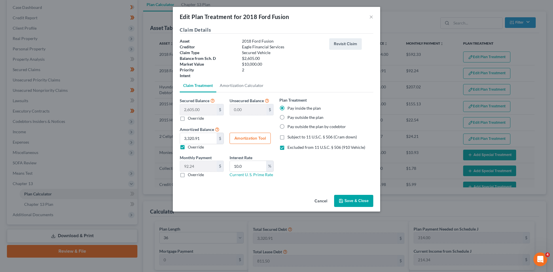
drag, startPoint x: 283, startPoint y: 118, endPoint x: 340, endPoint y: 191, distance: 93.3
click at [287, 118] on label "Pay outside the plan" at bounding box center [305, 118] width 36 height 6
click at [290, 118] on input "Pay outside the plan" at bounding box center [292, 117] width 4 height 4
radio input "true"
click at [350, 201] on button "Save & Close" at bounding box center [353, 201] width 39 height 12
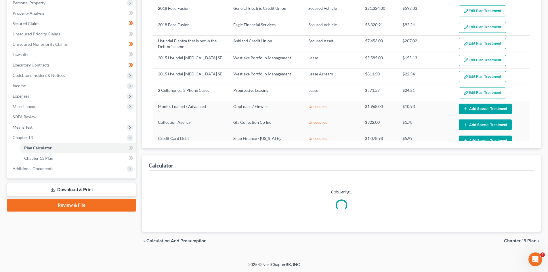
select select "35"
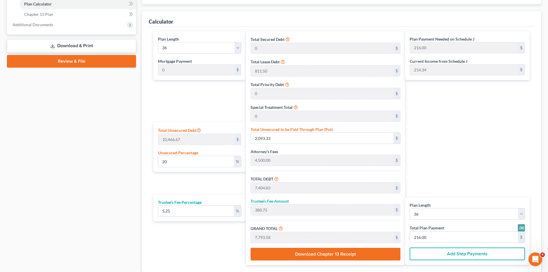
scroll to position [276, 0]
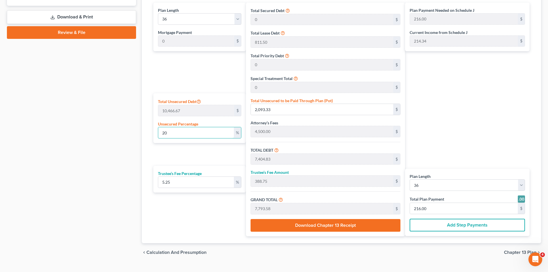
drag, startPoint x: 181, startPoint y: 133, endPoint x: 152, endPoint y: 134, distance: 29.1
click at [153, 134] on div "Plan Length 1 2 3 4 5 6 7 8 9 10 11 12 13 14 15 16 17 18 19 20 21 22 23 24 25 2…" at bounding box center [199, 120] width 96 height 234
type input "1"
type input "104.66"
type input "5,416.16"
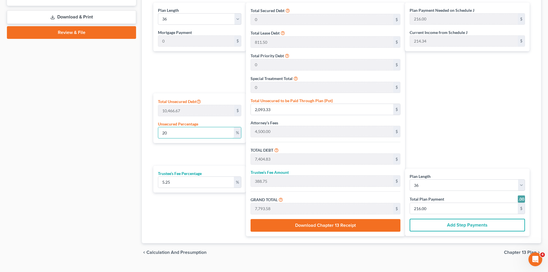
type input "284.34"
type input "5,700.51"
type input "158.00"
type input "10"
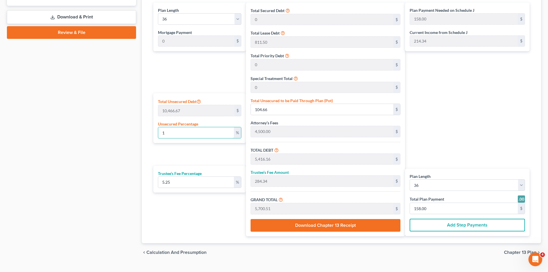
type input "1,046.66"
type input "6,358.16"
type input "333.80"
type input "6,691.97"
type input "186.00"
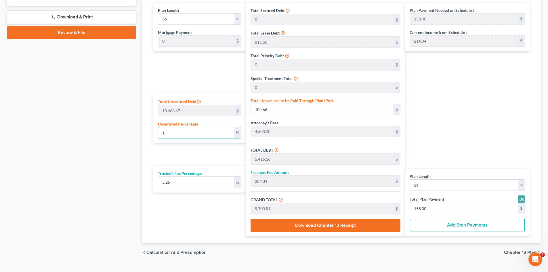
type input "186.00"
type input "100"
type input "10,466.67"
type input "15,778.17"
type input "828.35"
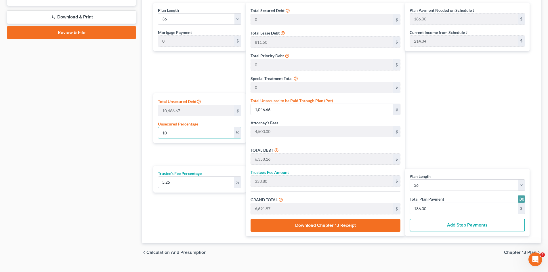
type input "16,606.52"
type input "461.00"
type input "10"
type input "1,046.66"
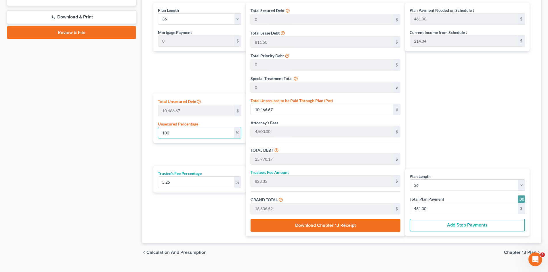
type input "6,358.16"
type input "333.80"
type input "6,691.97"
type input "186.00"
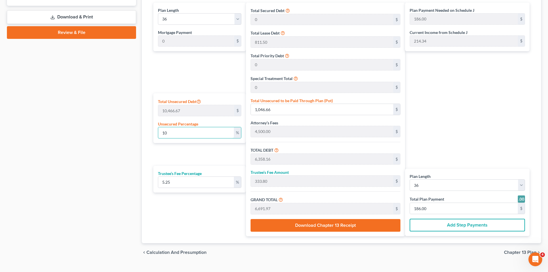
type input "1"
type input "104.66"
type input "5,416.16"
type input "284.34"
type input "5,700.51"
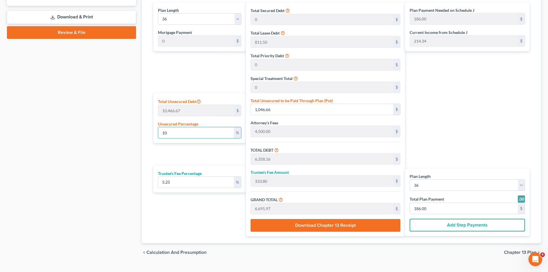
type input "158.00"
type input "5,311.50"
type input "278.85"
type input "5,590.35"
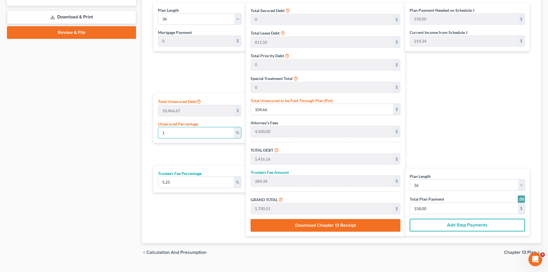
type input "155.00"
type input "1"
type input "104.66"
type input "5,416.16"
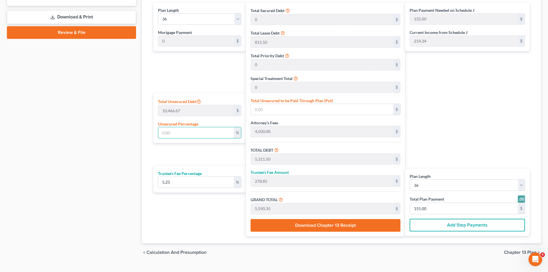
type input "284.34"
type input "5,700.51"
type input "158.00"
type input "17"
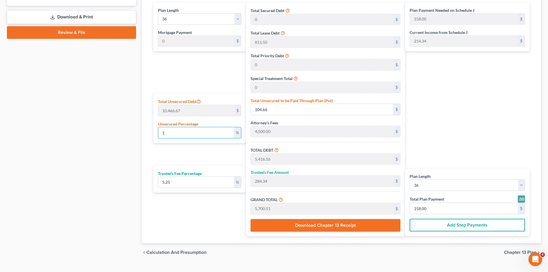
type input "1,779.33"
type input "7,090.83"
type input "372.26"
type input "7,463.10"
type input "207.00"
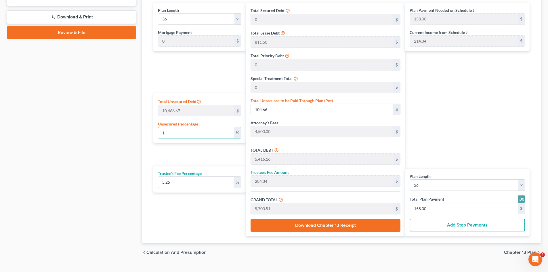
type input "207.00"
type input "175"
type input "18,316.67"
type input "23,628.17"
type input "1,240.47"
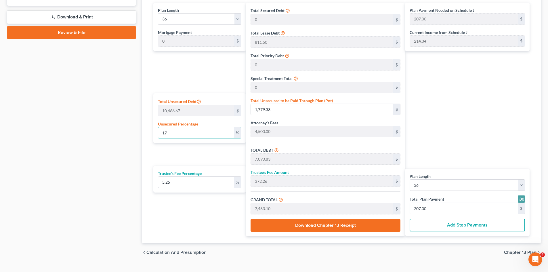
type input "24,868.65"
type input "691.00"
type input "17"
type input "1,779.33"
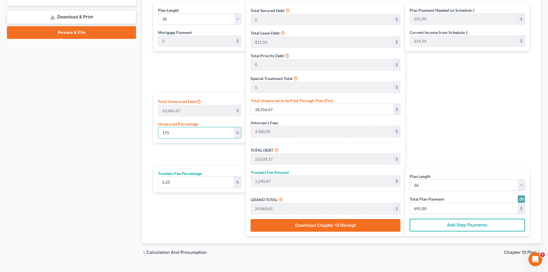
type input "7,090.83"
type input "372.26"
type input "7,463.10"
type input "207.00"
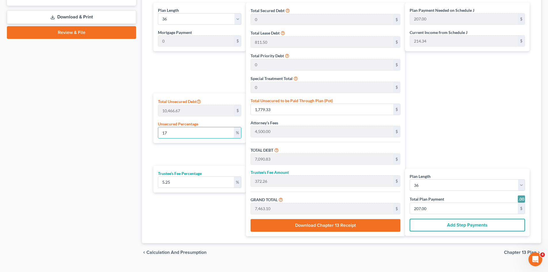
type input "1"
click at [183, 132] on input "6.44" at bounding box center [196, 132] width 76 height 11
drag, startPoint x: 183, startPoint y: 132, endPoint x: 157, endPoint y: 137, distance: 26.3
click at [157, 137] on div "Total Unsecured Debt 10,466.67 $ Unsecured Percentage 6.44 %" at bounding box center [199, 118] width 93 height 50
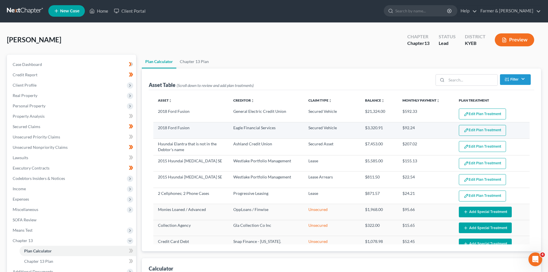
scroll to position [0, 0]
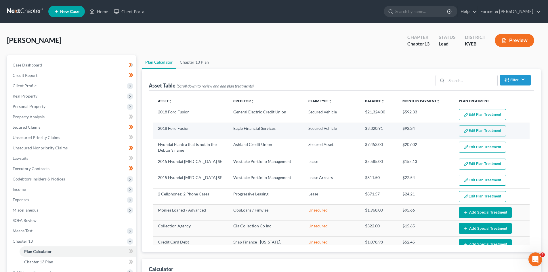
click at [473, 131] on button "Edit Plan Treatment" at bounding box center [482, 131] width 47 height 11
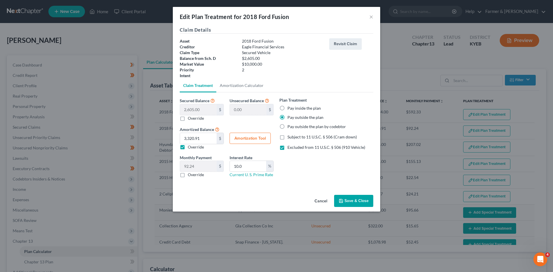
click at [188, 148] on label "Override" at bounding box center [196, 147] width 16 height 6
click at [190, 148] on input "Override" at bounding box center [192, 146] width 4 height 4
drag, startPoint x: 250, startPoint y: 167, endPoint x: 227, endPoint y: 167, distance: 23.3
click at [227, 167] on div "Interest Rate 10.0.. % Current U. S. Prime Rate" at bounding box center [252, 166] width 50 height 23
click at [344, 196] on button "Save & Close" at bounding box center [353, 201] width 39 height 12
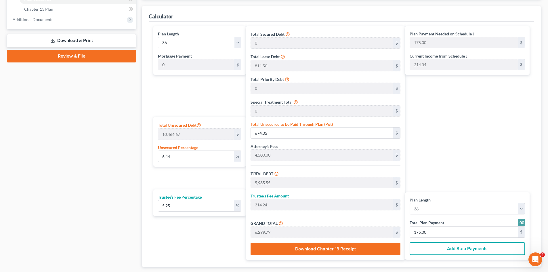
scroll to position [259, 0]
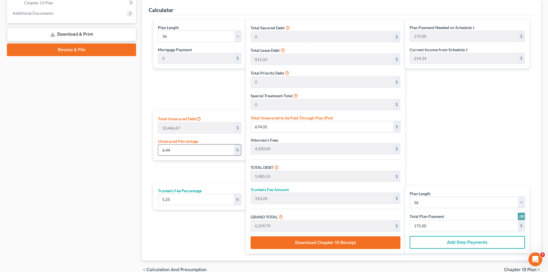
click at [221, 153] on input "6.44" at bounding box center [196, 150] width 76 height 11
click at [218, 151] on input "6.44" at bounding box center [196, 150] width 76 height 11
drag, startPoint x: 218, startPoint y: 151, endPoint x: 152, endPoint y: 137, distance: 66.8
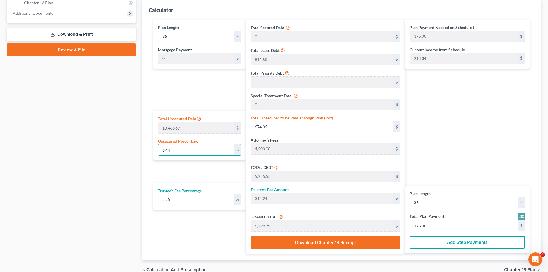
click at [141, 142] on div "Plan Calculator Chapter 13 Plan Asset Table (Scroll down to review and add plan…" at bounding box center [341, 37] width 405 height 483
click at [444, 133] on div "Plan Payment Needed on Schedule J 461.00 $ Current Income from Schedule J 214.3…" at bounding box center [469, 137] width 128 height 234
drag, startPoint x: 467, startPoint y: 113, endPoint x: 535, endPoint y: 121, distance: 69.3
click at [469, 112] on div "Plan Payment Needed on Schedule J 461.00 $ Current Income from Schedule J 214.3…" at bounding box center [469, 137] width 128 height 234
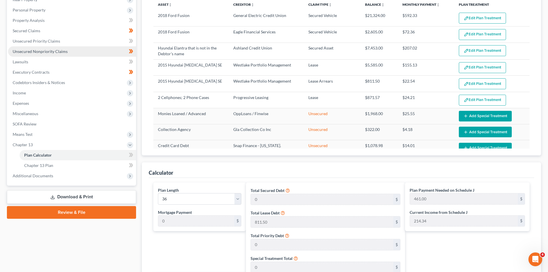
scroll to position [0, 0]
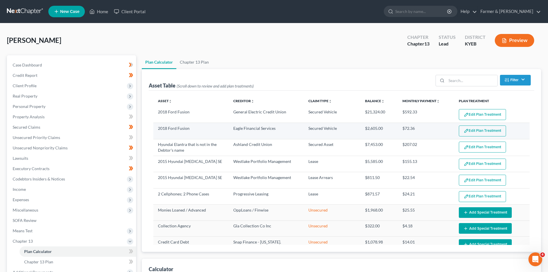
click at [480, 129] on button "Edit Plan Treatment" at bounding box center [482, 131] width 47 height 11
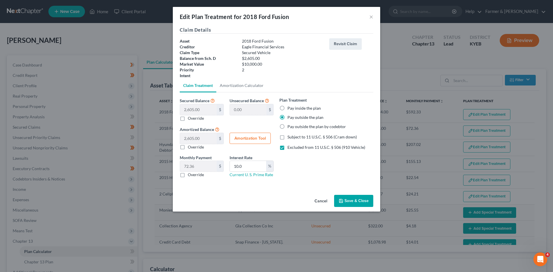
click at [188, 119] on label "Override" at bounding box center [196, 118] width 16 height 6
click at [190, 119] on input "Override" at bounding box center [192, 117] width 4 height 4
click at [287, 108] on label "Pay inside the plan" at bounding box center [303, 108] width 33 height 6
click at [290, 108] on input "Pay inside the plan" at bounding box center [292, 107] width 4 height 4
click at [287, 148] on label "Excluded from 11 U.S.C. § 506 (910 Vehicle)" at bounding box center [326, 148] width 78 height 6
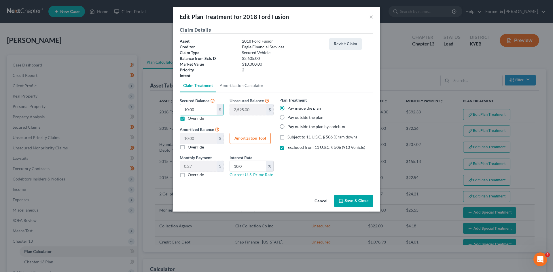
click at [290, 148] on input "Excluded from 11 U.S.C. § 506 (910 Vehicle)" at bounding box center [292, 147] width 4 height 4
click at [287, 138] on label "Subject to 11 U.S.C. § 506 (Cram down)" at bounding box center [321, 137] width 69 height 6
click at [290, 138] on input "Subject to 11 U.S.C. § 506 (Cram down)" at bounding box center [292, 136] width 4 height 4
drag, startPoint x: 257, startPoint y: 166, endPoint x: 238, endPoint y: 162, distance: 19.4
click at [229, 166] on div "Interest Rate 10.0 % Current U. S. Prime Rate" at bounding box center [252, 166] width 50 height 23
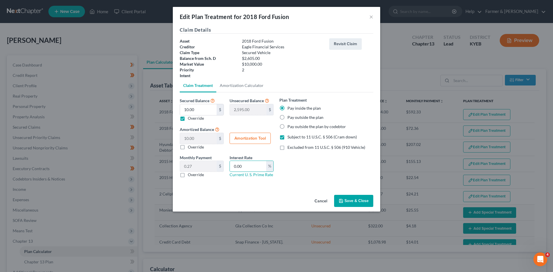
click at [352, 198] on button "Save & Close" at bounding box center [353, 201] width 39 height 12
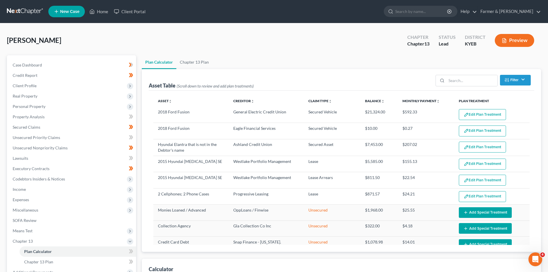
drag, startPoint x: 294, startPoint y: 36, endPoint x: 285, endPoint y: 45, distance: 13.6
click at [294, 36] on div "Roberts, Barry Upgraded Chapter Chapter 13 Status Lead District KYEB Preview" at bounding box center [274, 42] width 535 height 25
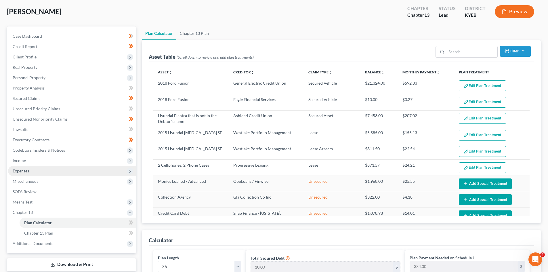
click at [41, 169] on span "Expenses" at bounding box center [72, 171] width 128 height 10
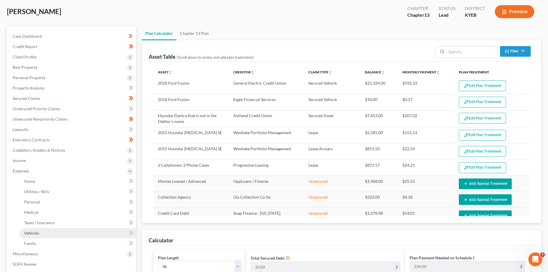
click at [49, 232] on link "Vehicles" at bounding box center [78, 233] width 117 height 10
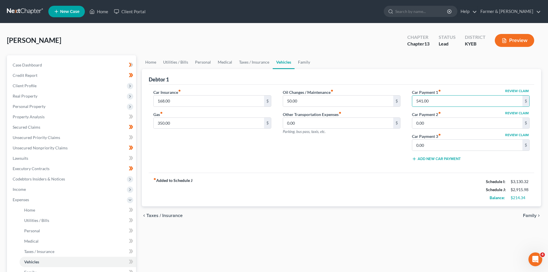
click at [371, 66] on ul "Home Utilities / Bills Personal Medical Taxes / Insurance Vehicles Family" at bounding box center [342, 62] width 400 height 14
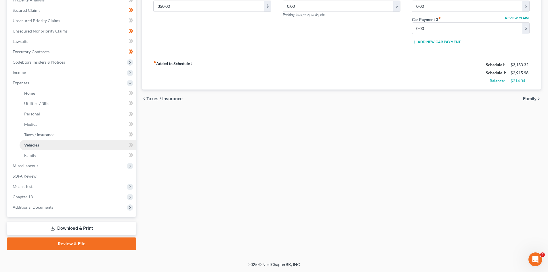
scroll to position [88, 0]
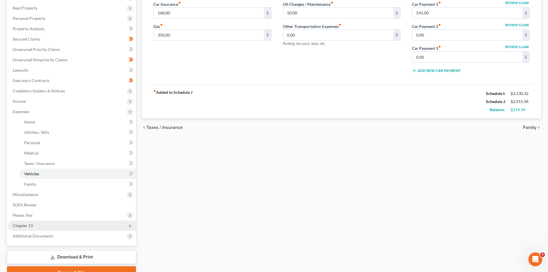
click at [38, 226] on span "Chapter 13" at bounding box center [72, 226] width 128 height 10
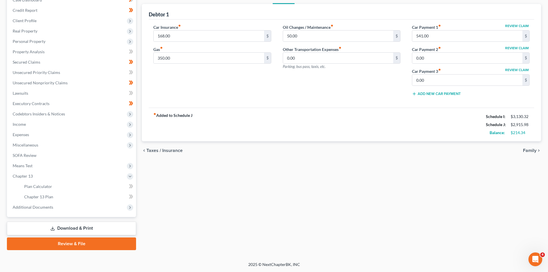
scroll to position [65, 0]
click at [63, 187] on link "Plan Calculator" at bounding box center [78, 186] width 117 height 10
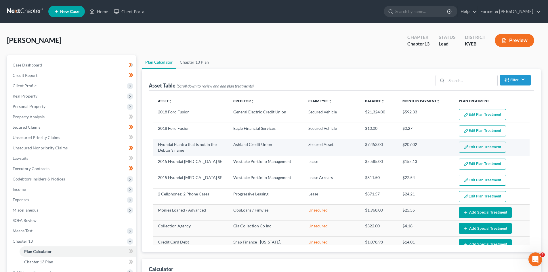
click at [474, 150] on button "Edit Plan Treatment" at bounding box center [482, 147] width 47 height 11
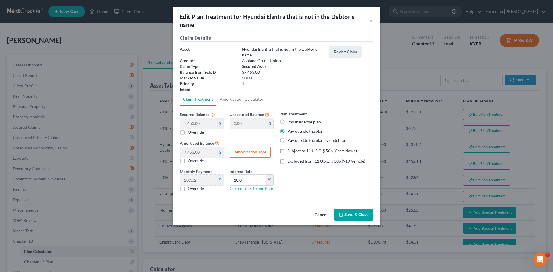
click at [324, 218] on button "Cancel" at bounding box center [321, 215] width 22 height 12
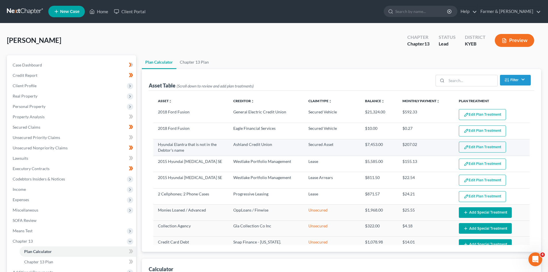
click at [477, 148] on button "Edit Plan Treatment" at bounding box center [482, 147] width 47 height 11
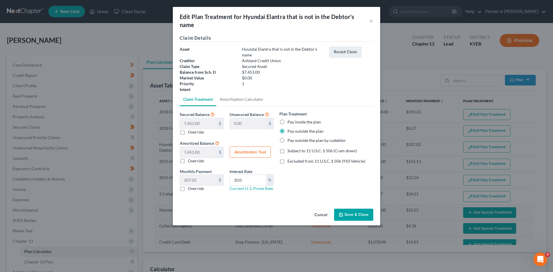
click at [188, 133] on label "Override" at bounding box center [196, 132] width 16 height 6
click at [190, 133] on input "Override" at bounding box center [192, 131] width 4 height 4
click at [188, 132] on label "Override" at bounding box center [196, 132] width 16 height 6
click at [190, 132] on input "Override" at bounding box center [192, 131] width 4 height 4
click at [351, 214] on button "Save & Close" at bounding box center [353, 215] width 39 height 12
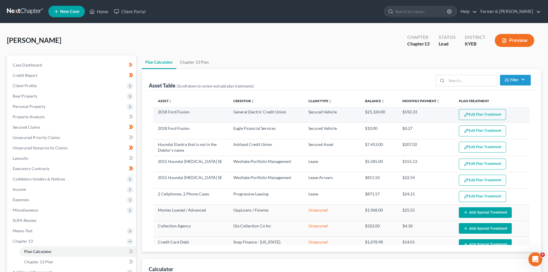
click at [472, 114] on button "Edit Plan Treatment" at bounding box center [482, 114] width 47 height 11
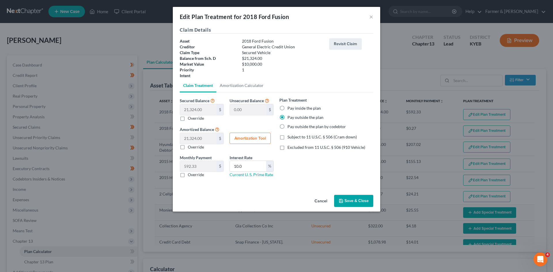
click at [317, 200] on button "Cancel" at bounding box center [321, 201] width 22 height 12
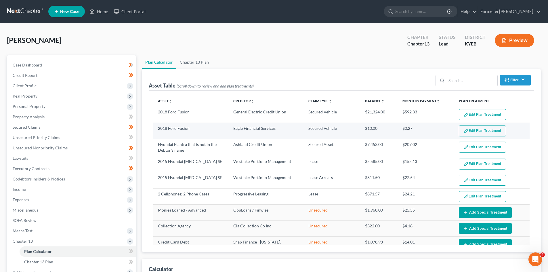
click at [484, 132] on button "Edit Plan Treatment" at bounding box center [482, 131] width 47 height 11
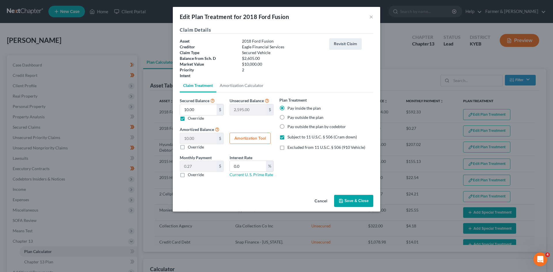
drag, startPoint x: 315, startPoint y: 202, endPoint x: 278, endPoint y: 136, distance: 76.3
click at [316, 202] on button "Cancel" at bounding box center [321, 201] width 22 height 12
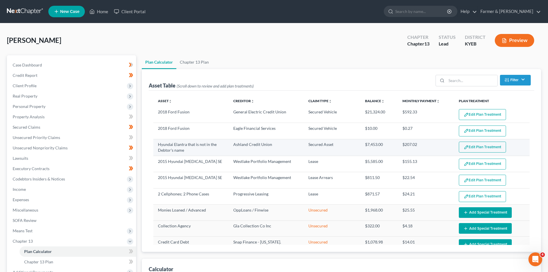
click at [460, 147] on button "Edit Plan Treatment" at bounding box center [482, 147] width 47 height 11
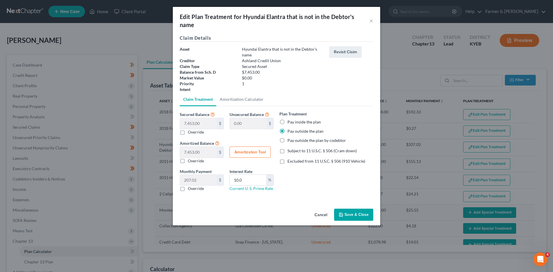
click at [318, 212] on button "Cancel" at bounding box center [321, 215] width 22 height 12
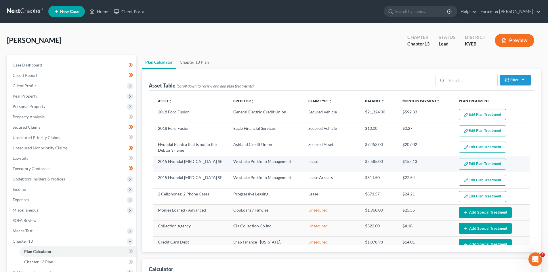
click at [481, 164] on button "Edit Plan Treatment" at bounding box center [482, 164] width 47 height 11
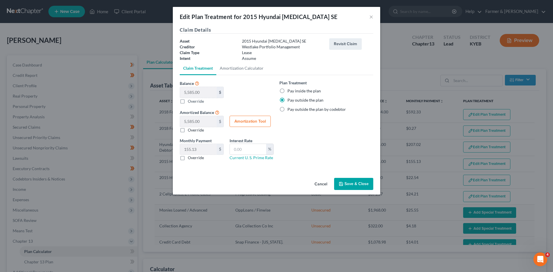
click at [321, 182] on button "Cancel" at bounding box center [321, 184] width 22 height 12
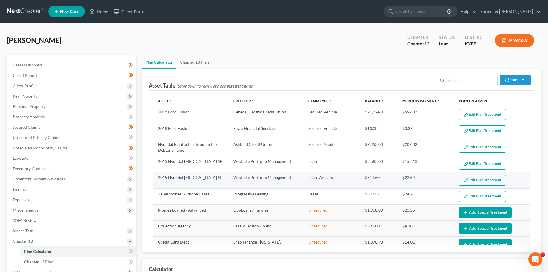
click at [477, 179] on button "Edit Plan Treatment" at bounding box center [482, 180] width 47 height 11
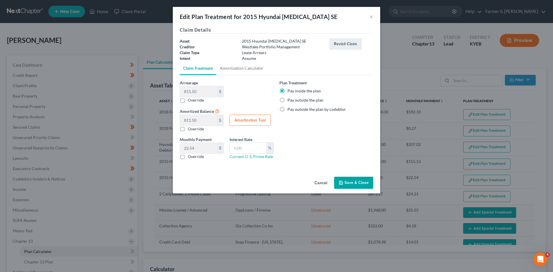
click at [322, 185] on button "Cancel" at bounding box center [321, 183] width 22 height 12
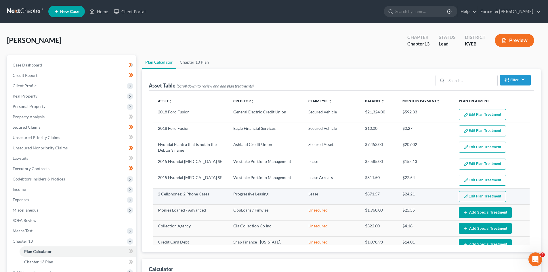
click at [475, 196] on button "Edit Plan Treatment" at bounding box center [482, 196] width 47 height 11
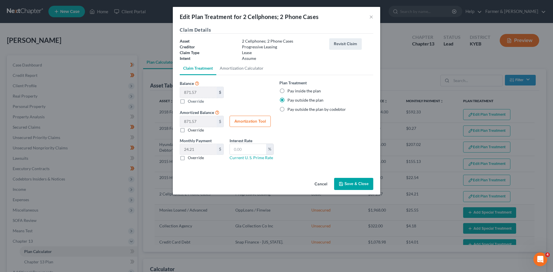
click at [319, 184] on button "Cancel" at bounding box center [321, 184] width 22 height 12
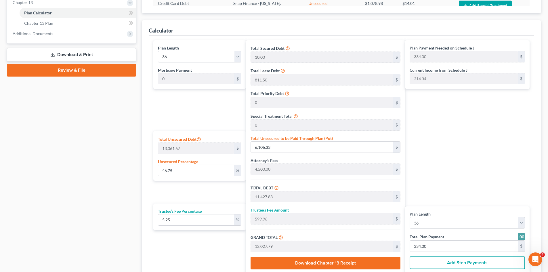
scroll to position [259, 0]
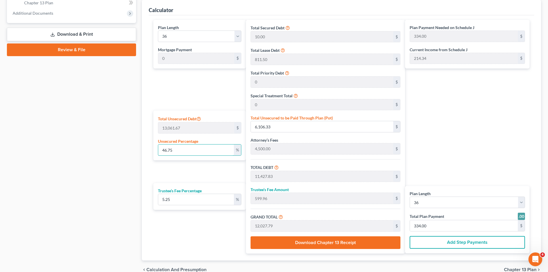
drag, startPoint x: 195, startPoint y: 152, endPoint x: 151, endPoint y: 154, distance: 43.8
click at [151, 154] on div "Plan Length 1 2 3 4 5 6 7 8 9 10 11 12 13 14 15 16 17 18 19 20 21 22 23 24 25 2…" at bounding box center [199, 137] width 96 height 234
click at [446, 137] on div "Plan Payment Needed on Schedule J 232.00 $ Current Income from Schedule J 214.3…" at bounding box center [469, 137] width 128 height 234
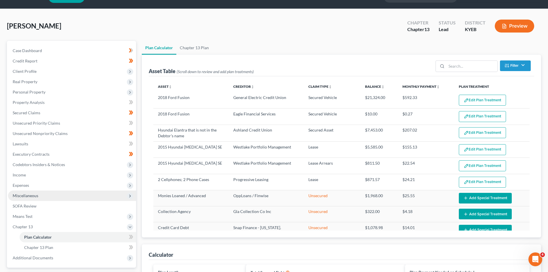
scroll to position [29, 0]
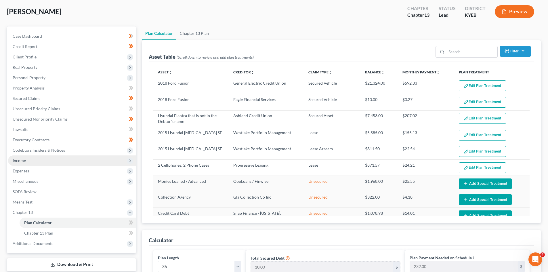
click at [36, 158] on span "Income" at bounding box center [72, 160] width 128 height 10
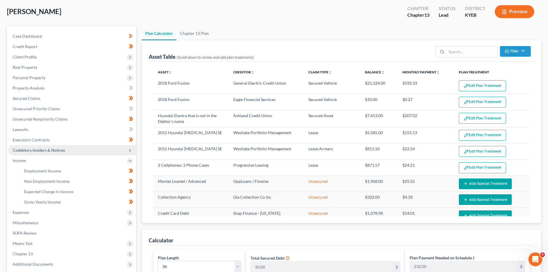
click at [39, 149] on span "Codebtors Insiders & Notices" at bounding box center [39, 150] width 52 height 5
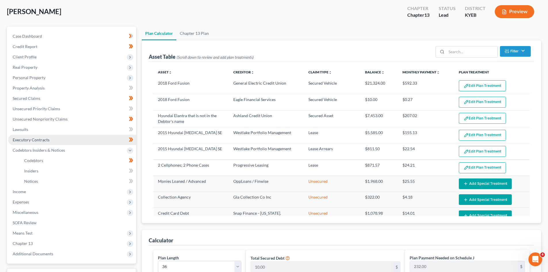
click at [42, 141] on span "Executory Contracts" at bounding box center [31, 139] width 37 height 5
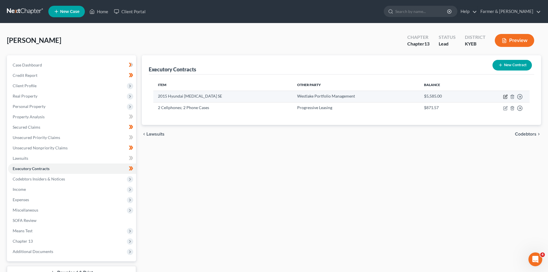
click at [506, 96] on icon "button" at bounding box center [505, 96] width 5 height 5
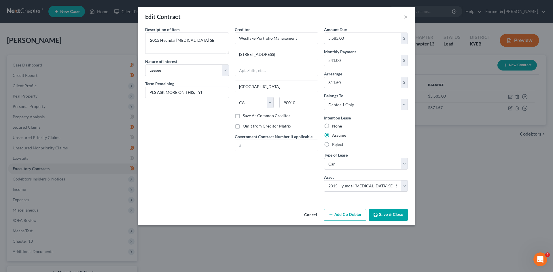
click at [309, 213] on button "Cancel" at bounding box center [310, 216] width 22 height 12
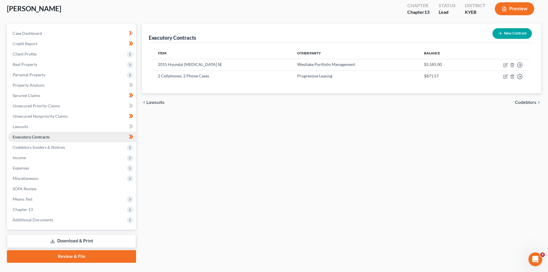
scroll to position [44, 0]
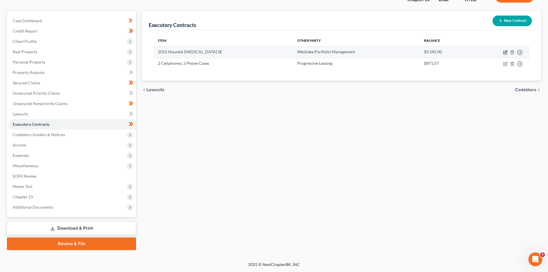
click at [506, 52] on icon "button" at bounding box center [505, 52] width 5 height 5
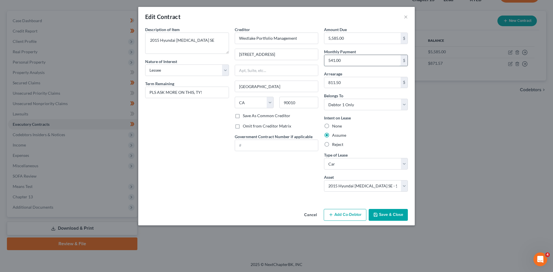
paste input ",585"
click at [385, 214] on button "Save & Close" at bounding box center [387, 215] width 39 height 12
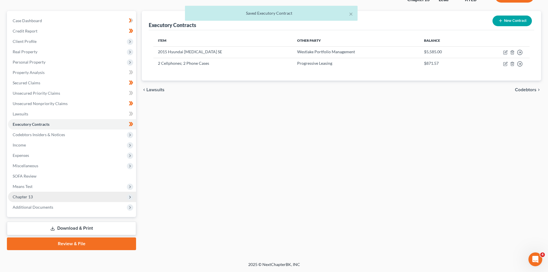
click at [40, 196] on span "Chapter 13" at bounding box center [72, 197] width 128 height 10
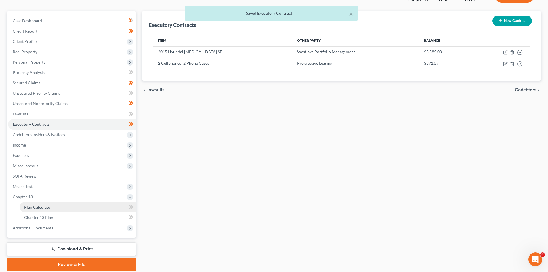
drag, startPoint x: 55, startPoint y: 204, endPoint x: 73, endPoint y: 205, distance: 18.7
click at [55, 204] on link "Plan Calculator" at bounding box center [78, 207] width 117 height 10
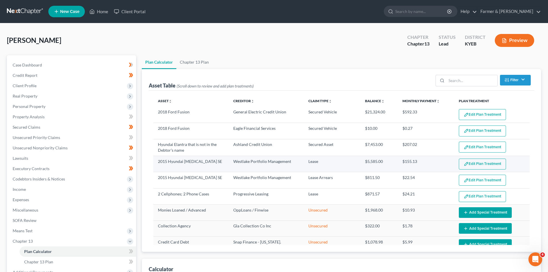
click at [476, 163] on button "Edit Plan Treatment" at bounding box center [482, 164] width 47 height 11
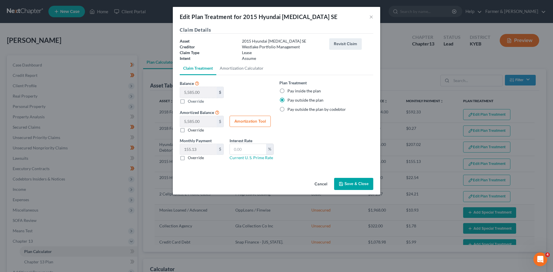
click at [319, 187] on button "Cancel" at bounding box center [321, 184] width 22 height 12
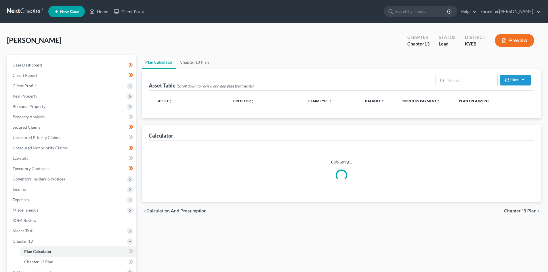
select select "35"
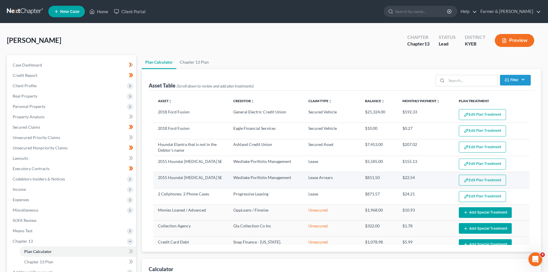
click at [473, 178] on button "Edit Plan Treatment" at bounding box center [482, 180] width 47 height 11
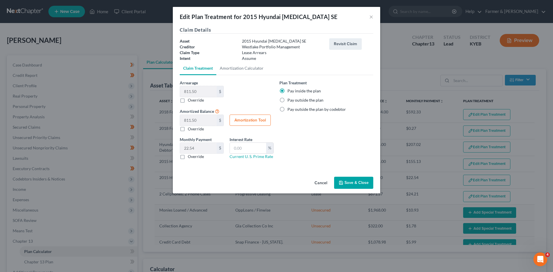
click at [320, 184] on button "Cancel" at bounding box center [321, 183] width 22 height 12
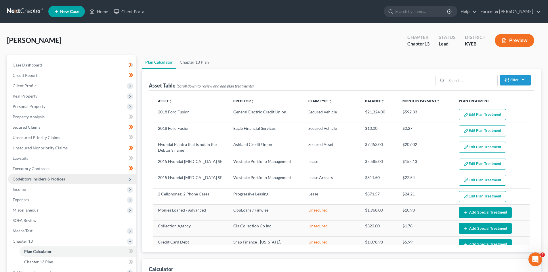
click at [35, 178] on span "Codebtors Insiders & Notices" at bounding box center [39, 178] width 52 height 5
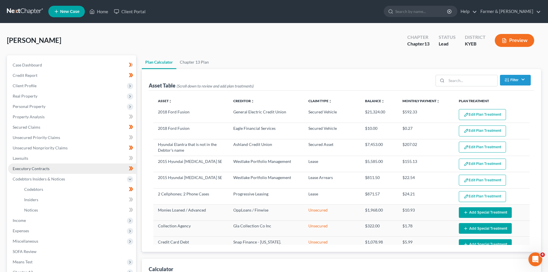
click at [38, 170] on span "Executory Contracts" at bounding box center [31, 168] width 37 height 5
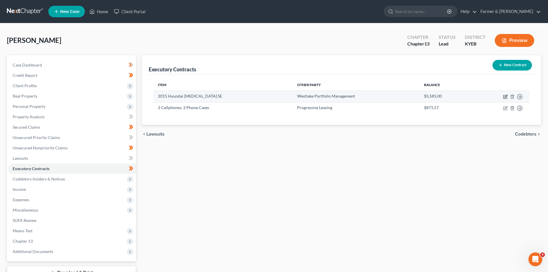
click at [508, 97] on icon "button" at bounding box center [505, 96] width 5 height 5
select select "3"
select select "4"
select select "0"
select select "1"
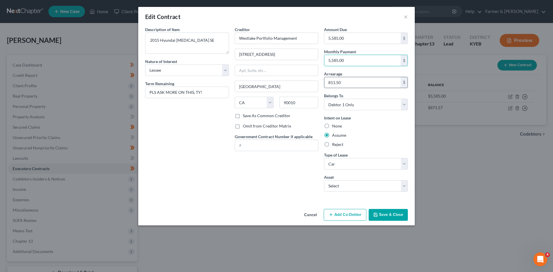
click at [347, 82] on input "811.50" at bounding box center [362, 82] width 76 height 11
paste input "5,585.0"
type input "5,585.00"
type input "8,500.00"
click at [394, 216] on button "Save & Close" at bounding box center [387, 215] width 39 height 12
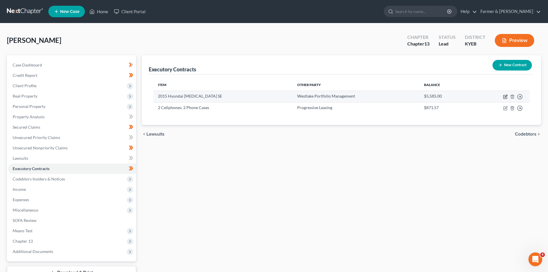
click at [505, 97] on icon "button" at bounding box center [506, 96] width 3 height 3
select select "3"
select select "4"
select select "0"
select select "1"
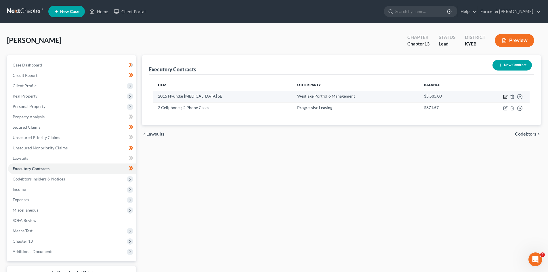
select select "0"
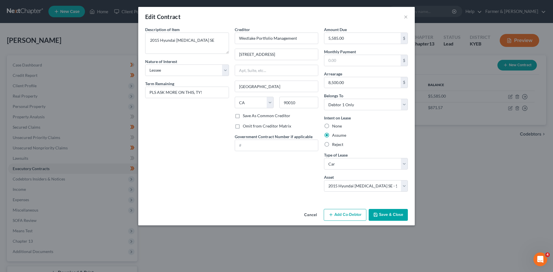
click at [383, 216] on button "Save & Close" at bounding box center [387, 215] width 39 height 12
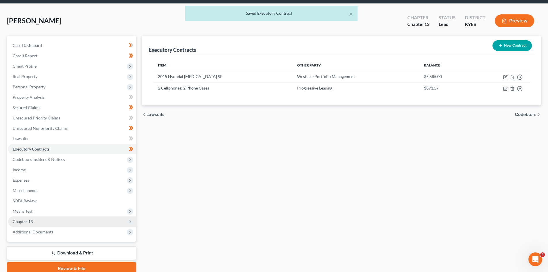
scroll to position [44, 0]
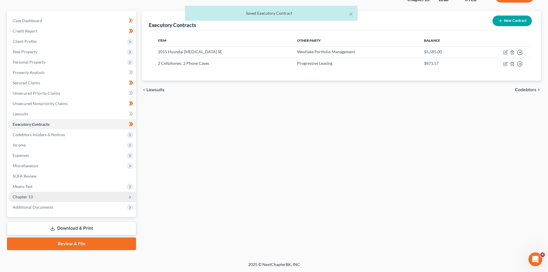
click at [39, 197] on span "Chapter 13" at bounding box center [72, 197] width 128 height 10
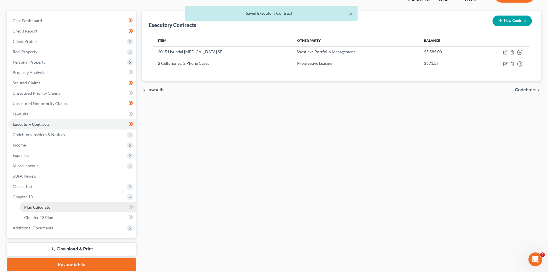
click at [57, 204] on link "Plan Calculator" at bounding box center [78, 207] width 117 height 10
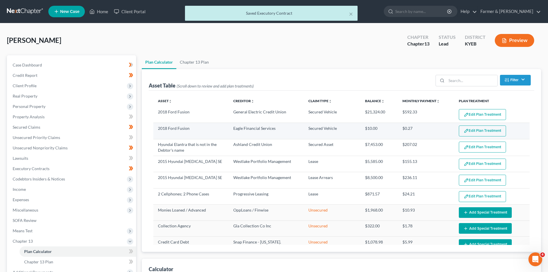
select select "35"
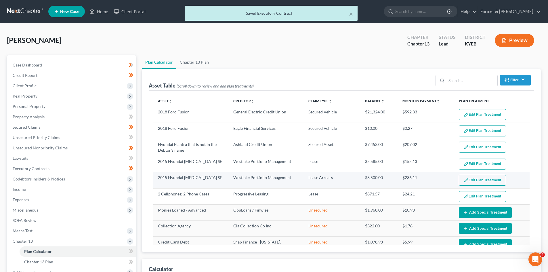
click at [476, 181] on button "Edit Plan Treatment" at bounding box center [482, 180] width 47 height 11
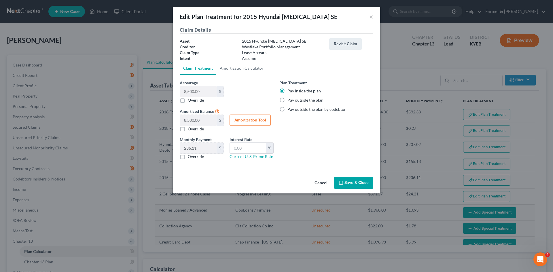
click at [324, 184] on button "Cancel" at bounding box center [321, 183] width 22 height 12
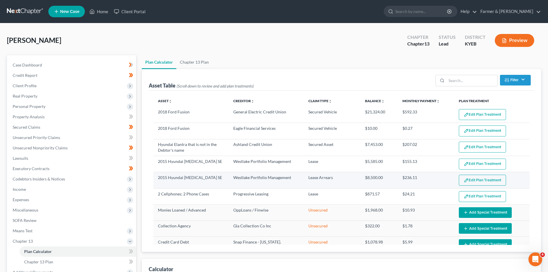
click at [468, 179] on button "Edit Plan Treatment" at bounding box center [482, 180] width 47 height 11
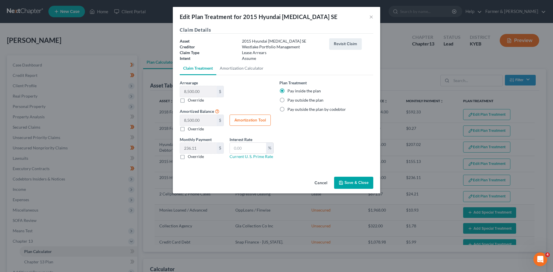
click at [318, 181] on button "Cancel" at bounding box center [321, 183] width 22 height 12
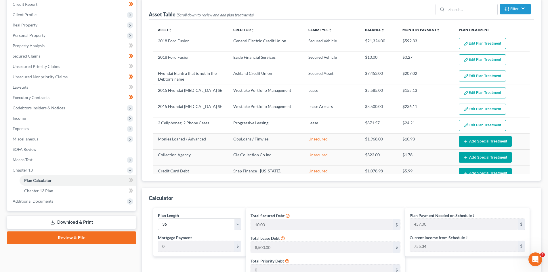
scroll to position [58, 0]
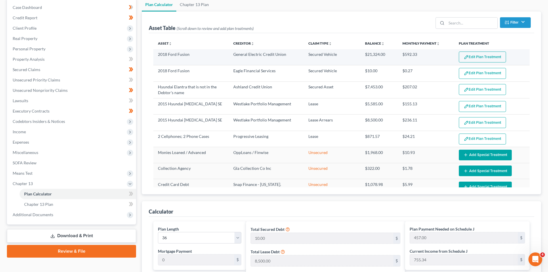
click at [475, 56] on button "Edit Plan Treatment" at bounding box center [482, 57] width 47 height 11
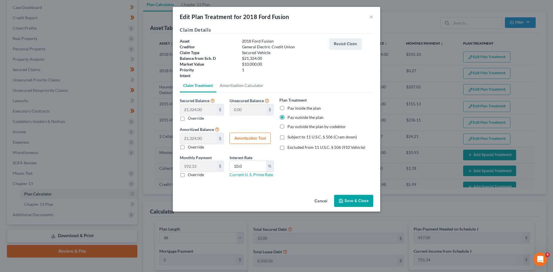
click at [320, 202] on button "Cancel" at bounding box center [321, 201] width 22 height 12
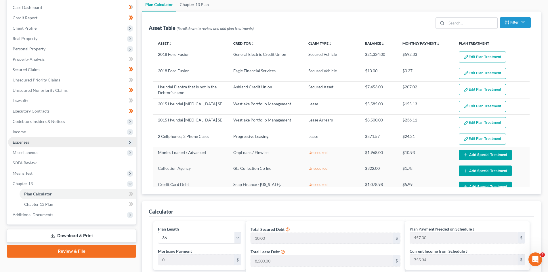
click at [31, 140] on span "Expenses" at bounding box center [72, 142] width 128 height 10
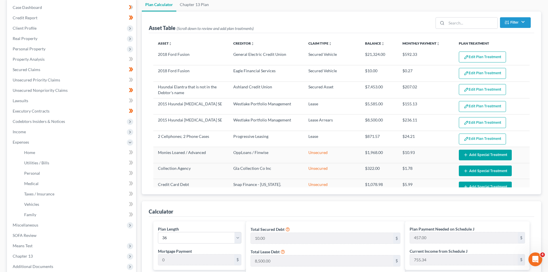
click at [139, 174] on div "Plan Calculator Chapter 13 Plan Asset Table (Scroll down to review and add plan…" at bounding box center [341, 239] width 405 height 483
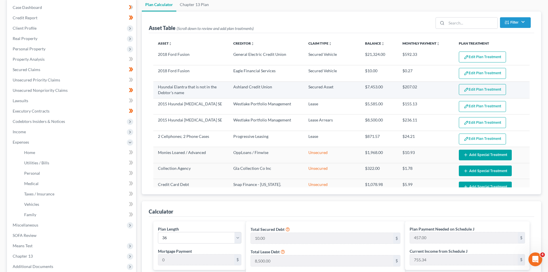
click at [472, 90] on button "Edit Plan Treatment" at bounding box center [482, 89] width 47 height 11
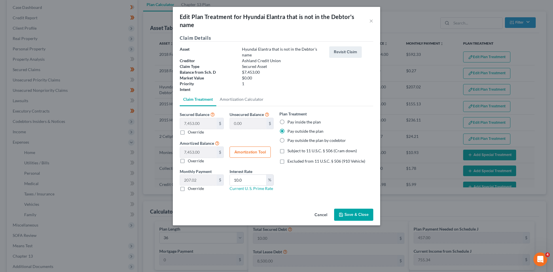
click at [320, 214] on button "Cancel" at bounding box center [321, 215] width 22 height 12
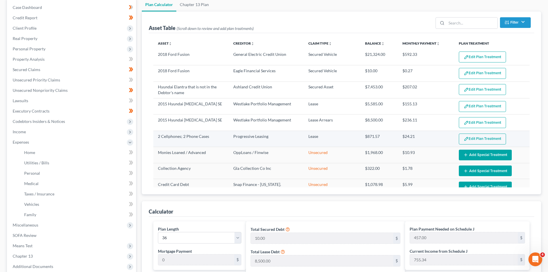
click at [474, 140] on button "Edit Plan Treatment" at bounding box center [482, 139] width 47 height 11
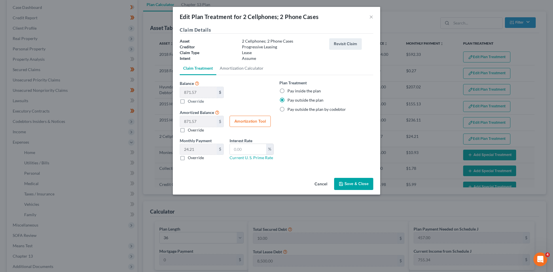
click at [320, 182] on button "Cancel" at bounding box center [321, 184] width 22 height 12
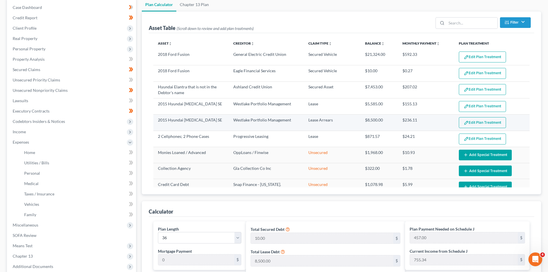
click at [477, 124] on button "Edit Plan Treatment" at bounding box center [482, 122] width 47 height 11
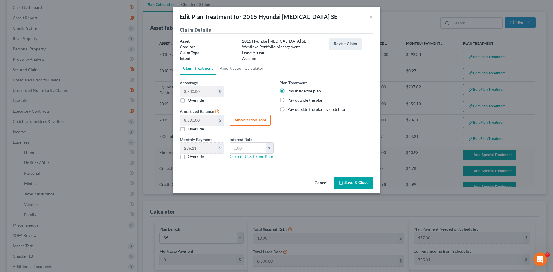
click at [320, 181] on button "Cancel" at bounding box center [321, 183] width 22 height 12
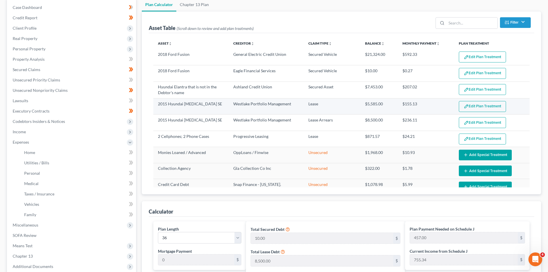
click at [468, 106] on button "Edit Plan Treatment" at bounding box center [482, 106] width 47 height 11
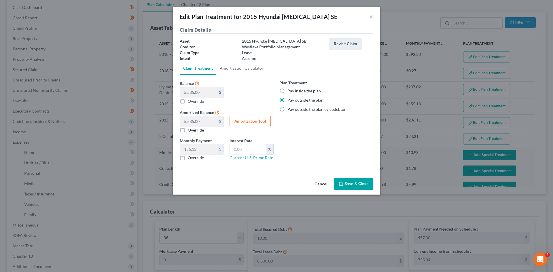
click at [317, 185] on button "Cancel" at bounding box center [321, 184] width 22 height 12
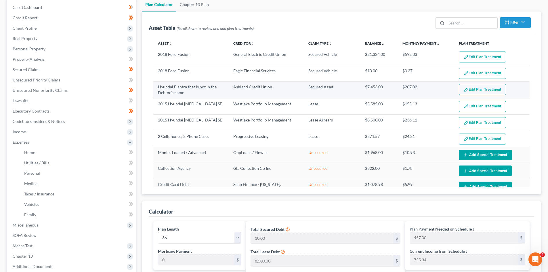
click at [482, 88] on button "Edit Plan Treatment" at bounding box center [482, 89] width 47 height 11
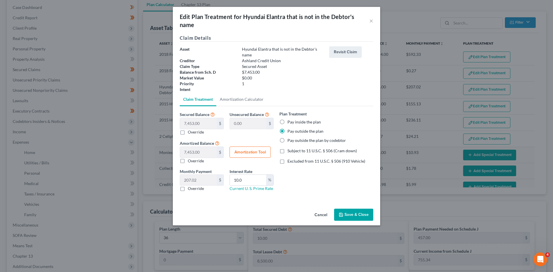
click at [316, 209] on button "Cancel" at bounding box center [321, 215] width 22 height 12
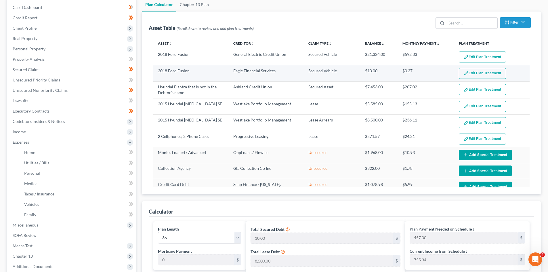
click at [482, 75] on button "Edit Plan Treatment" at bounding box center [482, 73] width 47 height 11
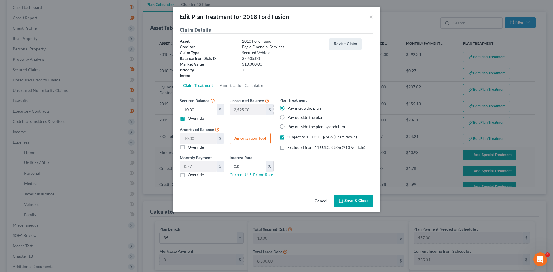
click at [316, 202] on button "Cancel" at bounding box center [321, 201] width 22 height 12
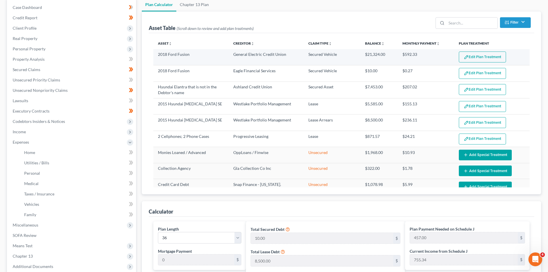
click at [468, 59] on button "Edit Plan Treatment" at bounding box center [482, 57] width 47 height 11
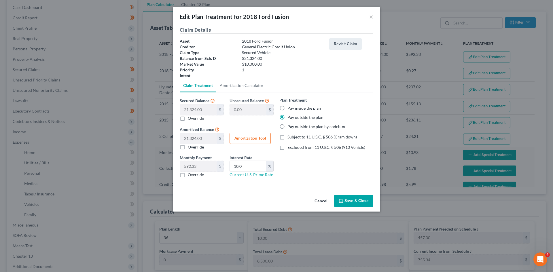
click at [315, 198] on button "Cancel" at bounding box center [321, 201] width 22 height 12
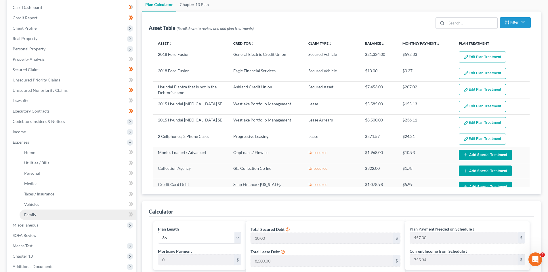
click at [44, 215] on link "Family" at bounding box center [78, 215] width 117 height 10
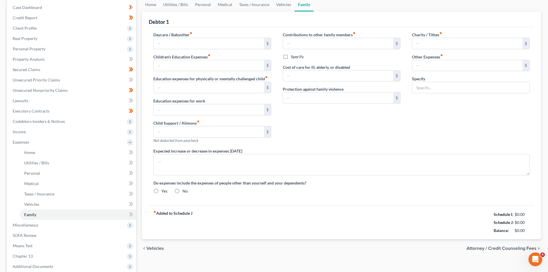
scroll to position [8, 0]
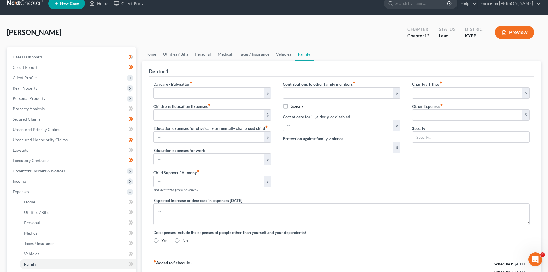
type input "0.00"
type input "100.00"
type input "0.00"
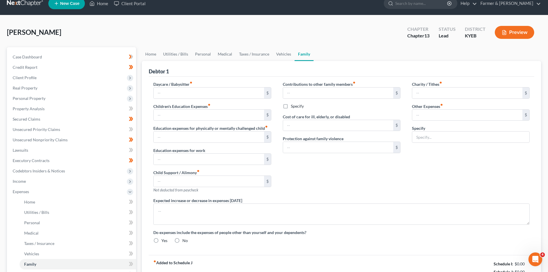
type input "0.00"
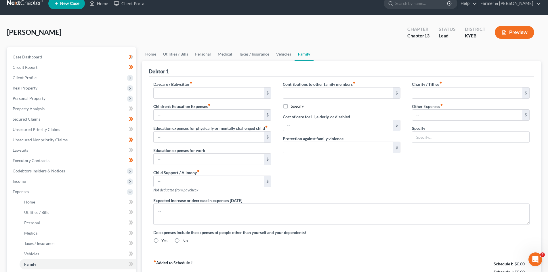
radio input "true"
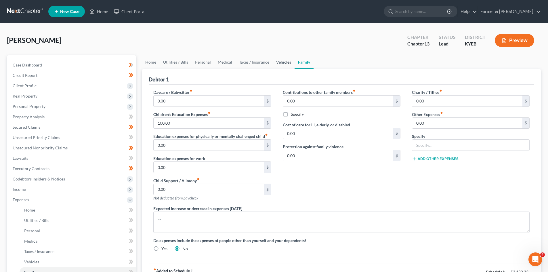
click at [283, 62] on link "Vehicles" at bounding box center [284, 62] width 22 height 14
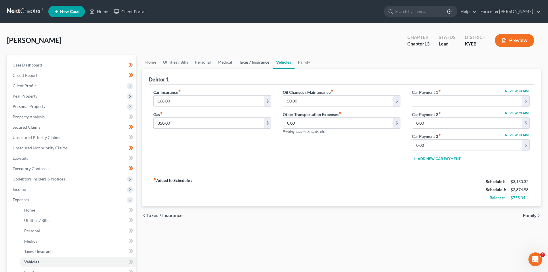
click at [252, 63] on link "Taxes / Insurance" at bounding box center [254, 62] width 37 height 14
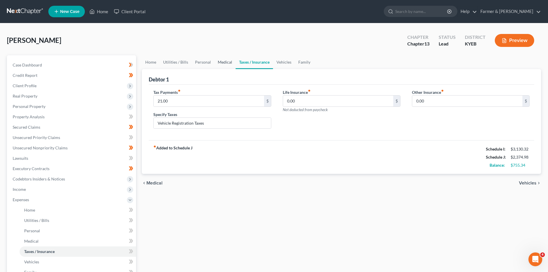
click at [221, 60] on link "Medical" at bounding box center [224, 62] width 21 height 14
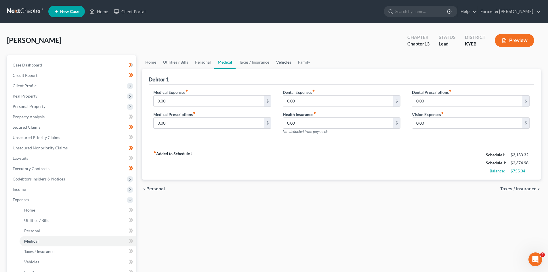
click at [282, 64] on link "Vehicles" at bounding box center [284, 62] width 22 height 14
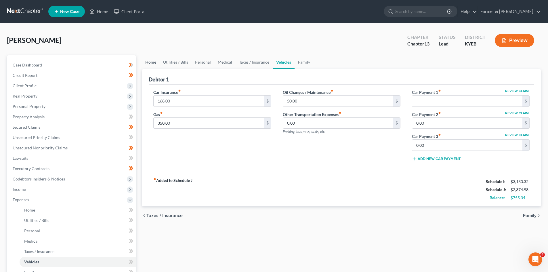
click at [153, 62] on link "Home" at bounding box center [151, 62] width 18 height 14
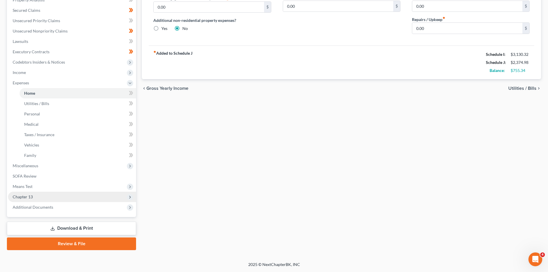
click at [54, 195] on span "Chapter 13" at bounding box center [72, 197] width 128 height 10
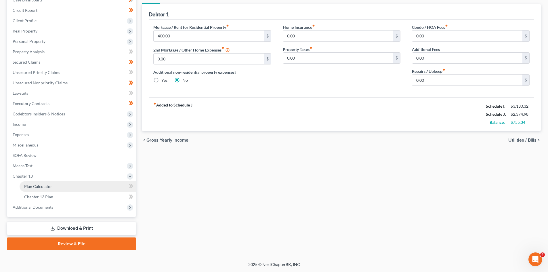
scroll to position [65, 0]
click at [42, 183] on link "Plan Calculator" at bounding box center [78, 186] width 117 height 10
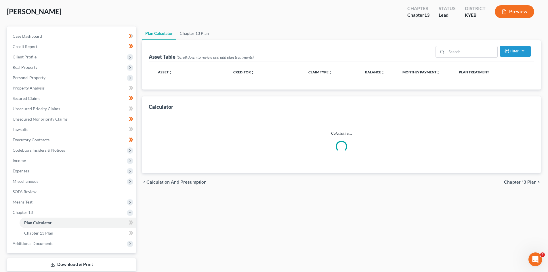
select select "35"
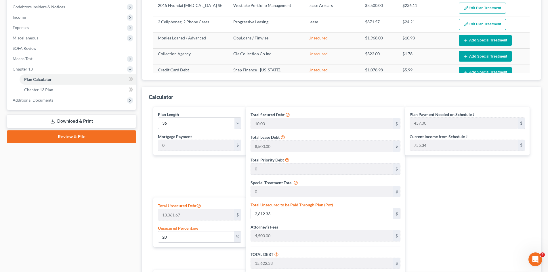
scroll to position [144, 0]
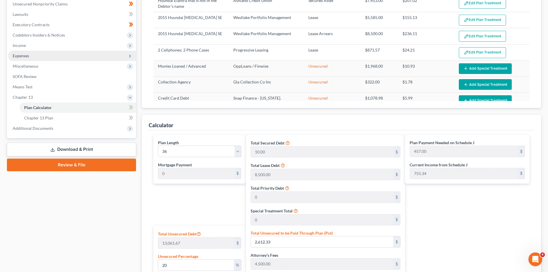
click at [29, 55] on span "Expenses" at bounding box center [21, 55] width 16 height 5
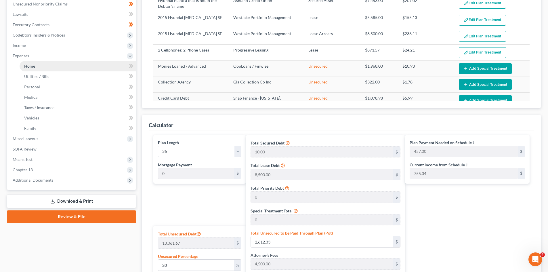
click at [36, 67] on link "Home" at bounding box center [78, 66] width 117 height 10
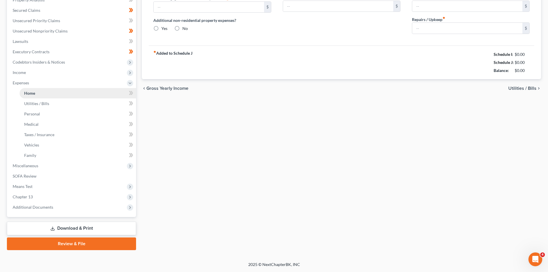
scroll to position [50, 0]
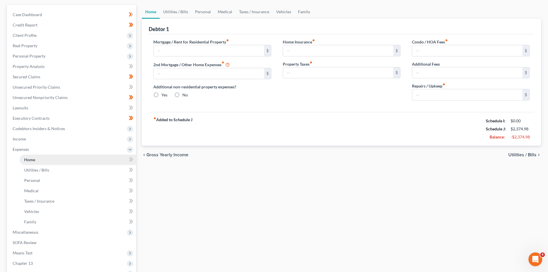
type input "400.00"
type input "0.00"
radio input "true"
type input "0.00"
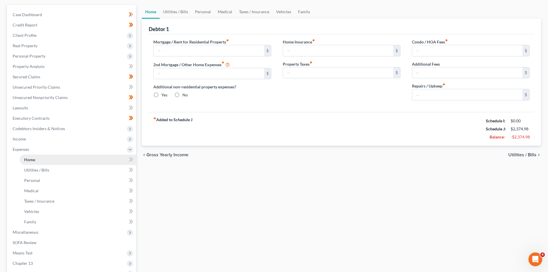
type input "0.00"
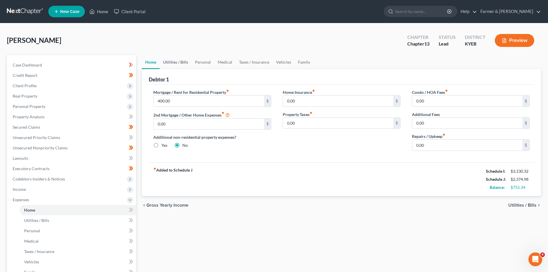
click at [177, 62] on link "Utilities / Bills" at bounding box center [176, 62] width 32 height 14
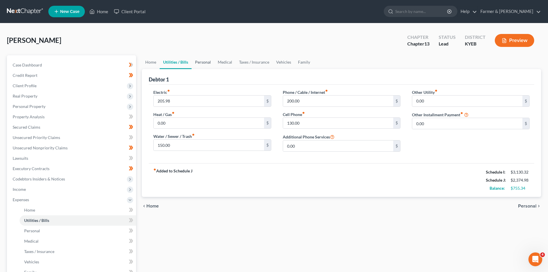
click at [206, 61] on link "Personal" at bounding box center [203, 62] width 23 height 14
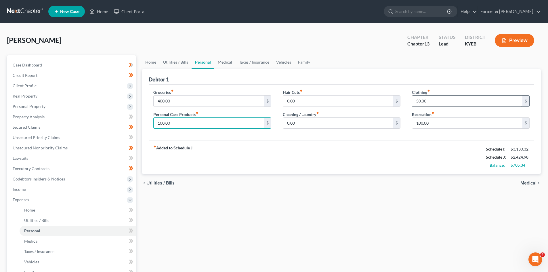
type input "100.00"
type input "600.00"
click at [336, 190] on div "chevron_left Utilities / Bills Medical chevron_right" at bounding box center [342, 183] width 400 height 18
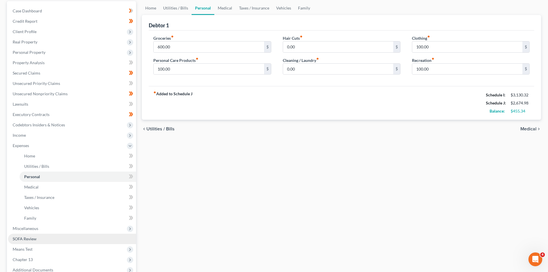
scroll to position [117, 0]
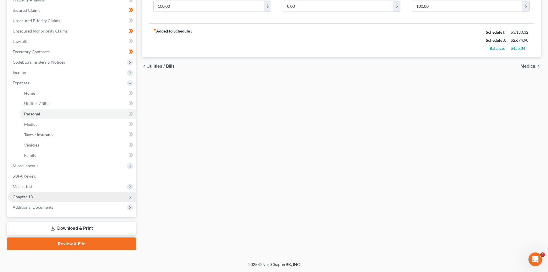
click at [42, 198] on span "Chapter 13" at bounding box center [72, 197] width 128 height 10
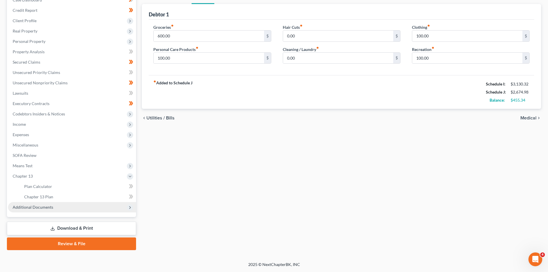
scroll to position [65, 0]
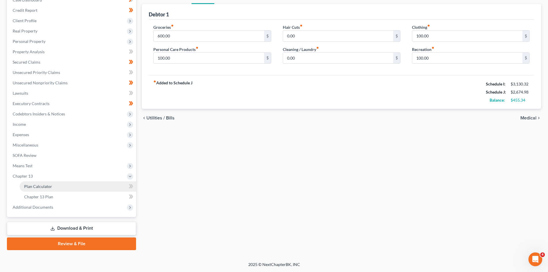
click at [39, 187] on span "Plan Calculator" at bounding box center [38, 186] width 28 height 5
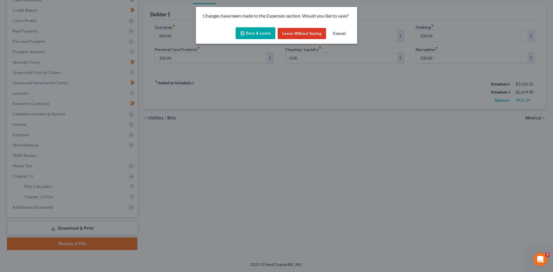
click at [253, 35] on button "Save & Leave" at bounding box center [255, 33] width 40 height 12
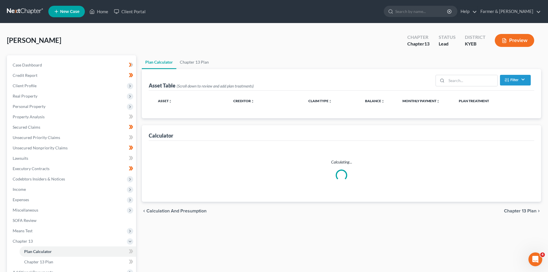
select select "35"
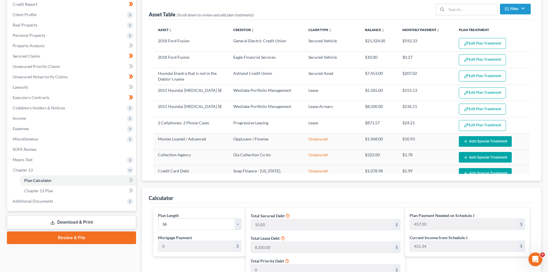
scroll to position [58, 0]
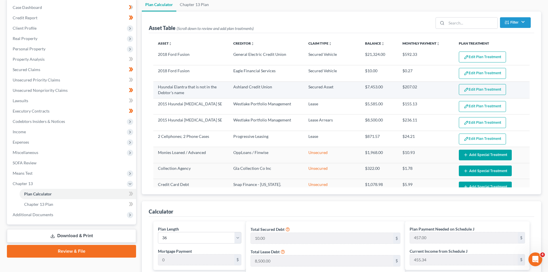
click at [470, 90] on button "Edit Plan Treatment" at bounding box center [482, 89] width 47 height 11
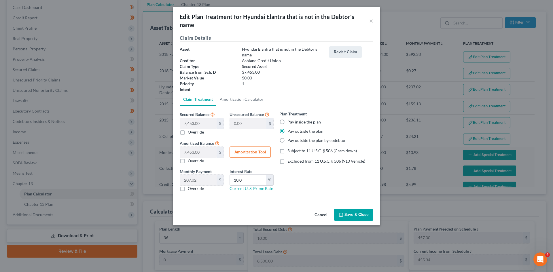
click at [323, 214] on button "Cancel" at bounding box center [321, 215] width 22 height 12
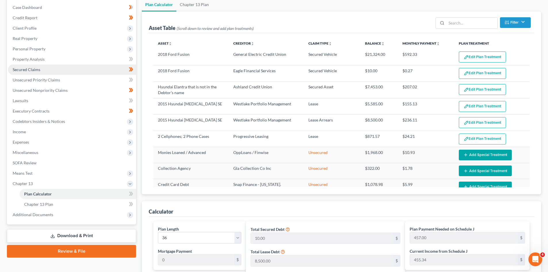
click at [84, 68] on link "Secured Claims" at bounding box center [72, 69] width 128 height 10
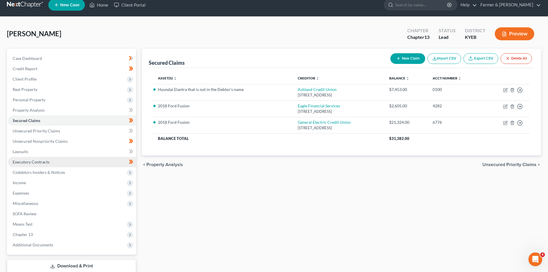
scroll to position [44, 0]
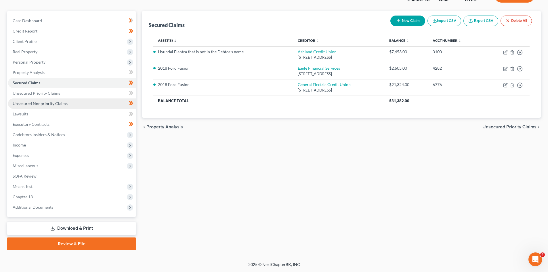
click at [104, 104] on link "Unsecured Nonpriority Claims" at bounding box center [72, 103] width 128 height 10
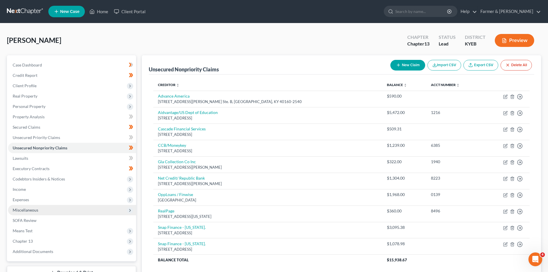
scroll to position [45, 0]
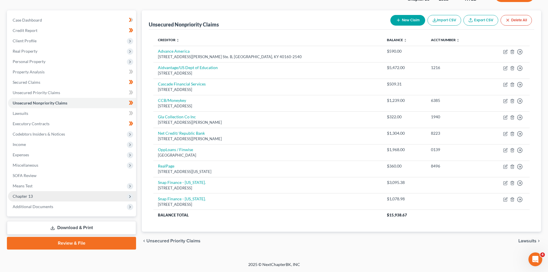
click at [42, 191] on span "Chapter 13" at bounding box center [72, 196] width 128 height 10
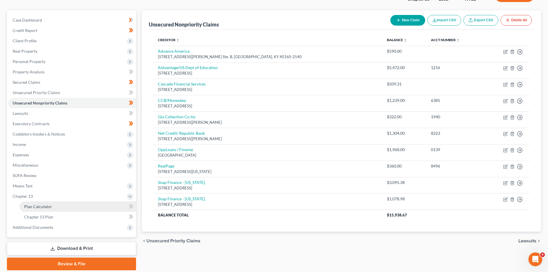
click at [43, 204] on link "Plan Calculator" at bounding box center [78, 207] width 117 height 10
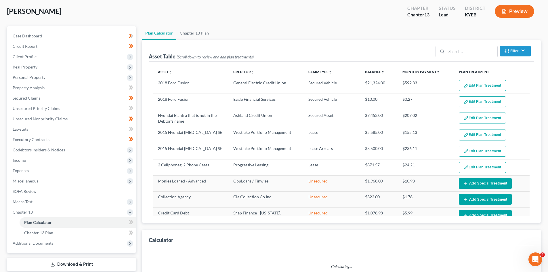
scroll to position [58, 0]
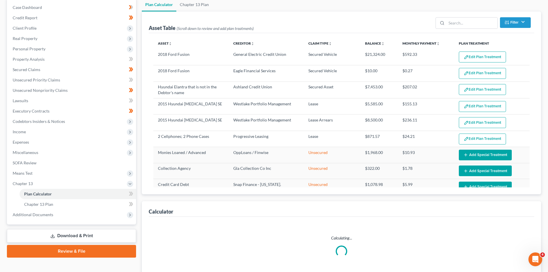
select select "35"
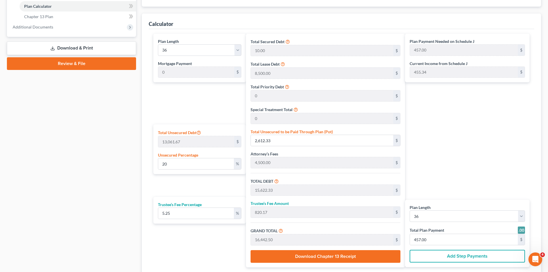
scroll to position [259, 0]
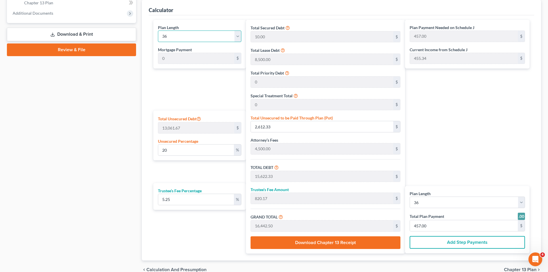
click at [236, 39] on select "1 2 3 4 5 6 7 8 9 10 11 12 13 14 15 16 17 18 19 20 21 22 23 24 25 26 27 28 29 3…" at bounding box center [199, 37] width 83 height 12
click at [115, 131] on div "Case Dashboard Payments Invoices Payments Payments Credit Report Client Profile" at bounding box center [71, 37] width 135 height 483
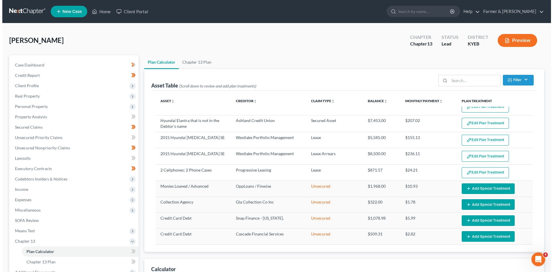
scroll to position [0, 0]
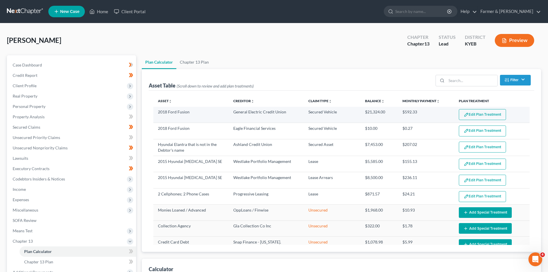
click at [466, 117] on button "Edit Plan Treatment" at bounding box center [482, 114] width 47 height 11
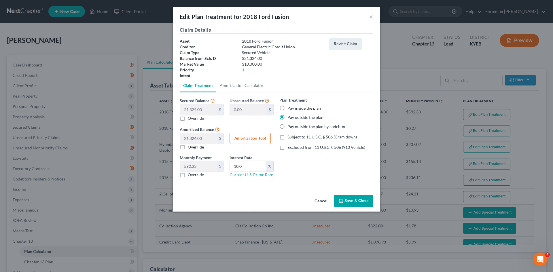
click at [287, 108] on label "Pay inside the plan" at bounding box center [303, 108] width 33 height 6
click at [290, 108] on input "Pay inside the plan" at bounding box center [292, 107] width 4 height 4
radio input "true"
click at [188, 119] on label "Override" at bounding box center [196, 118] width 16 height 6
click at [190, 119] on input "Override" at bounding box center [192, 117] width 4 height 4
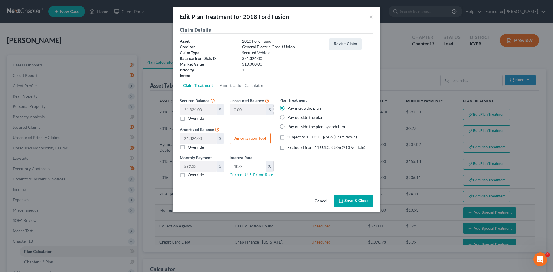
checkbox input "true"
type input "11,361.00"
type input "9,963.00"
type input "276.75"
click at [203, 109] on input "9,963.00" at bounding box center [198, 109] width 37 height 11
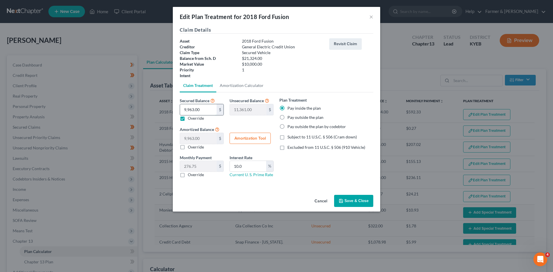
type input "1"
type input "21,323.00"
type input "1.00"
type input "0.02"
type input "10"
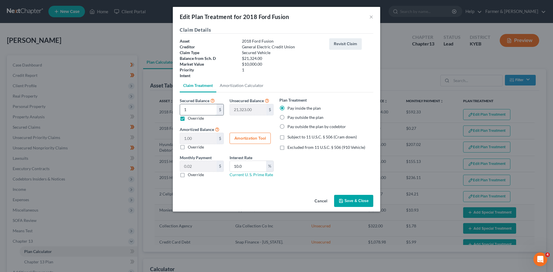
type input "21,314.00"
type input "10.00"
type input "0.27"
type input "100"
type input "21,224.00"
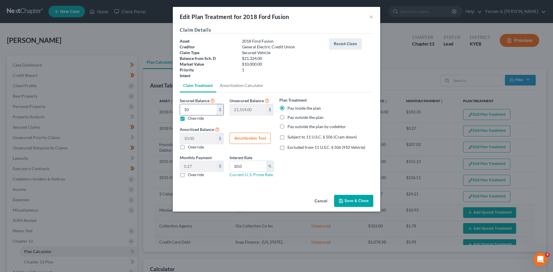
type input "100.00"
type input "2.77"
type input "1000"
type input "20,324.00"
type input "1,000.00"
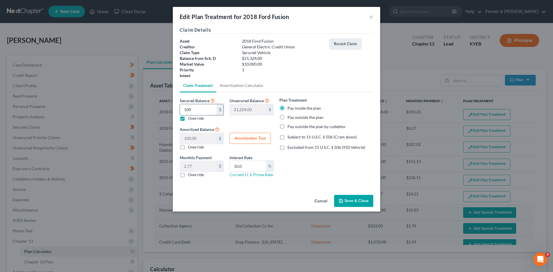
type input "27.77"
type input "1,0000"
type input "11,324.00"
type input "10,000.00"
type input "277.77"
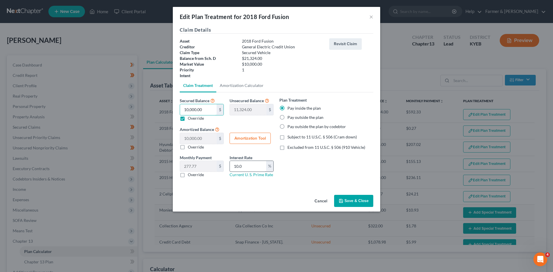
type input "10,000.00"
drag, startPoint x: 245, startPoint y: 168, endPoint x: 231, endPoint y: 168, distance: 14.4
click at [231, 168] on input "10.0" at bounding box center [248, 166] width 36 height 11
type input "9.5"
click at [287, 139] on label "Subject to 11 U.S.C. § 506 (Cram down)" at bounding box center [321, 137] width 69 height 6
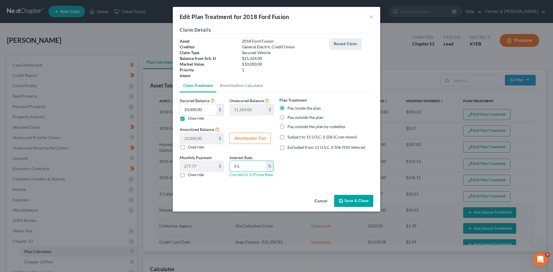
click at [290, 138] on input "Subject to 11 U.S.C. § 506 (Cram down)" at bounding box center [292, 136] width 4 height 4
checkbox input "true"
click at [251, 141] on button "Amortization Tool" at bounding box center [249, 139] width 41 height 12
type input "10,000.00"
type input "9.5"
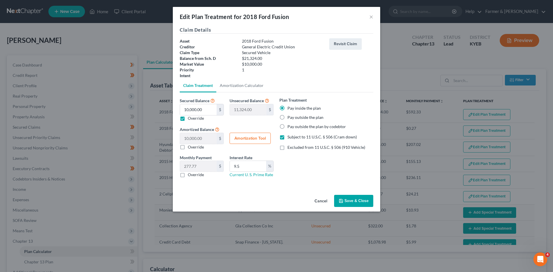
type input "36"
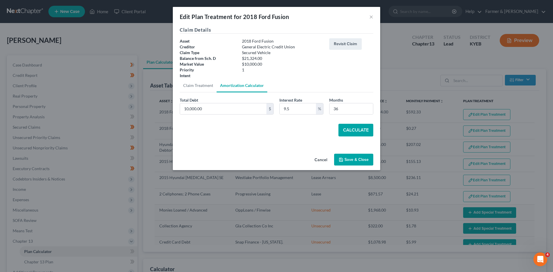
click at [349, 132] on button "Calculate" at bounding box center [355, 130] width 35 height 13
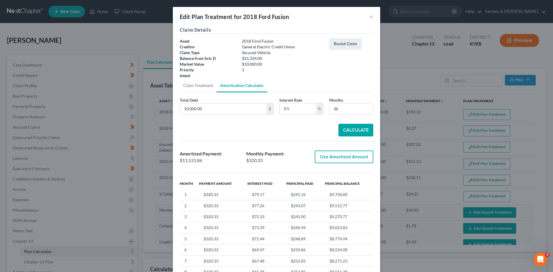
click at [347, 154] on button "Use Amortized Amount" at bounding box center [344, 157] width 58 height 13
type input "11,531.86"
checkbox input "true"
type input "320.32"
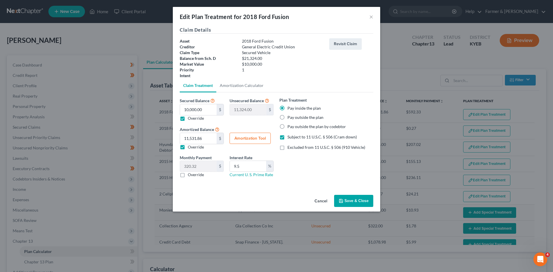
click at [352, 197] on button "Save & Close" at bounding box center [353, 201] width 39 height 12
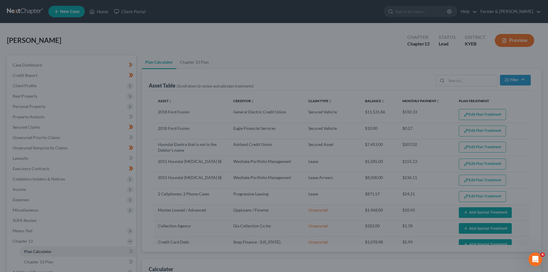
select select "35"
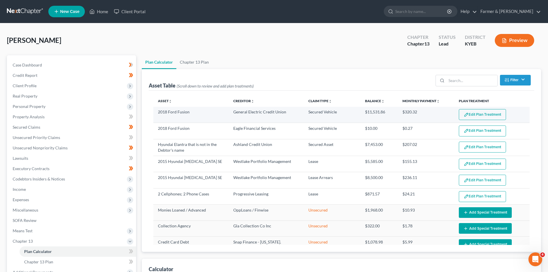
click at [472, 117] on button "Edit Plan Treatment" at bounding box center [482, 114] width 47 height 11
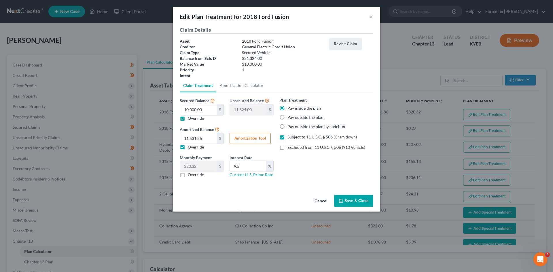
click at [323, 204] on button "Cancel" at bounding box center [321, 201] width 22 height 12
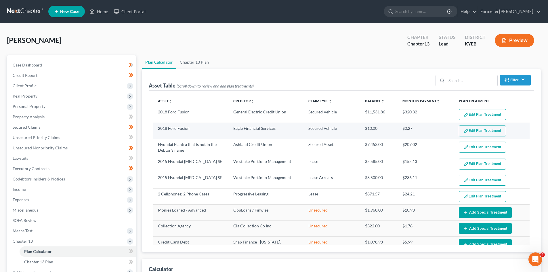
click at [470, 129] on button "Edit Plan Treatment" at bounding box center [482, 131] width 47 height 11
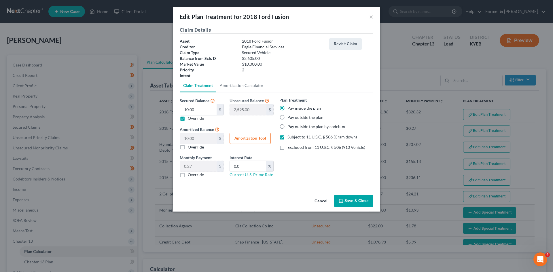
click at [323, 202] on button "Cancel" at bounding box center [321, 201] width 22 height 12
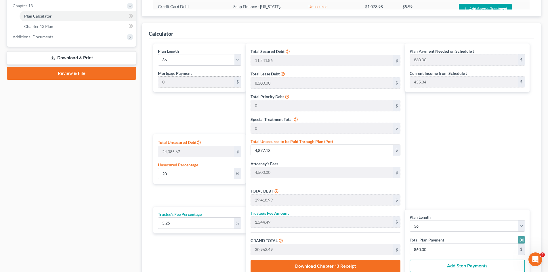
scroll to position [230, 0]
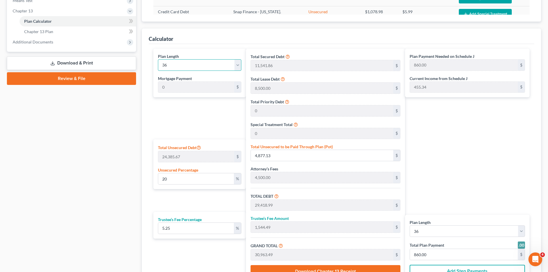
drag, startPoint x: 190, startPoint y: 64, endPoint x: 189, endPoint y: 70, distance: 5.8
click at [190, 64] on select "1 2 3 4 5 6 7 8 9 10 11 12 13 14 15 16 17 18 19 20 21 22 23 24 25 26 27 28 29 3…" at bounding box center [199, 65] width 83 height 12
select select "59"
click at [158, 59] on select "1 2 3 4 5 6 7 8 9 10 11 12 13 14 15 16 17 18 19 20 21 22 23 24 25 26 27 28 29 3…" at bounding box center [199, 65] width 83 height 12
type input "516.00"
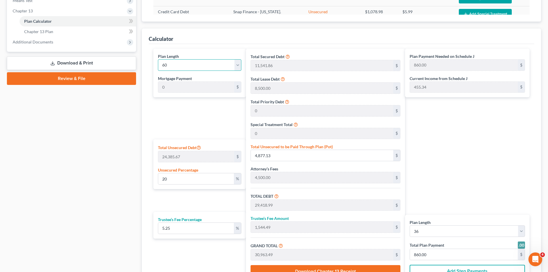
select select "59"
type input "516.00"
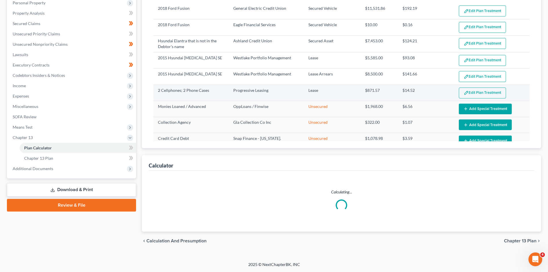
select select "59"
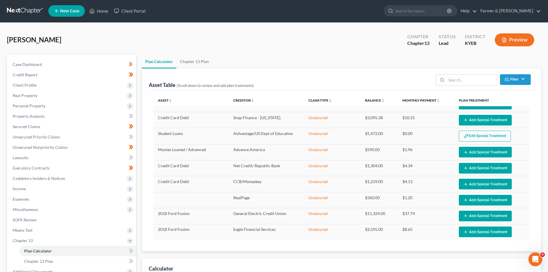
scroll to position [0, 0]
